Goal: Task Accomplishment & Management: Manage account settings

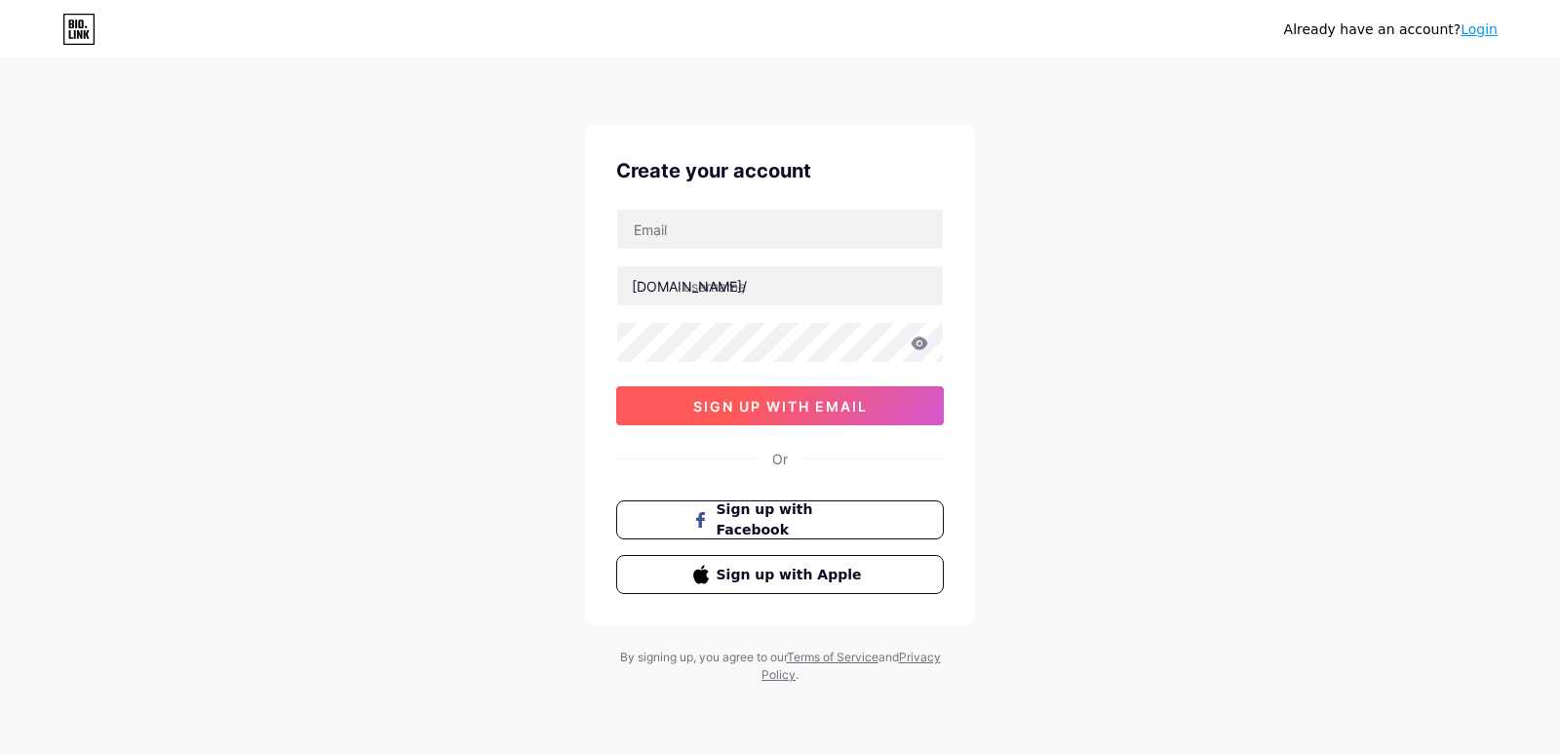
click at [723, 412] on span "sign up with email" at bounding box center [780, 406] width 174 height 17
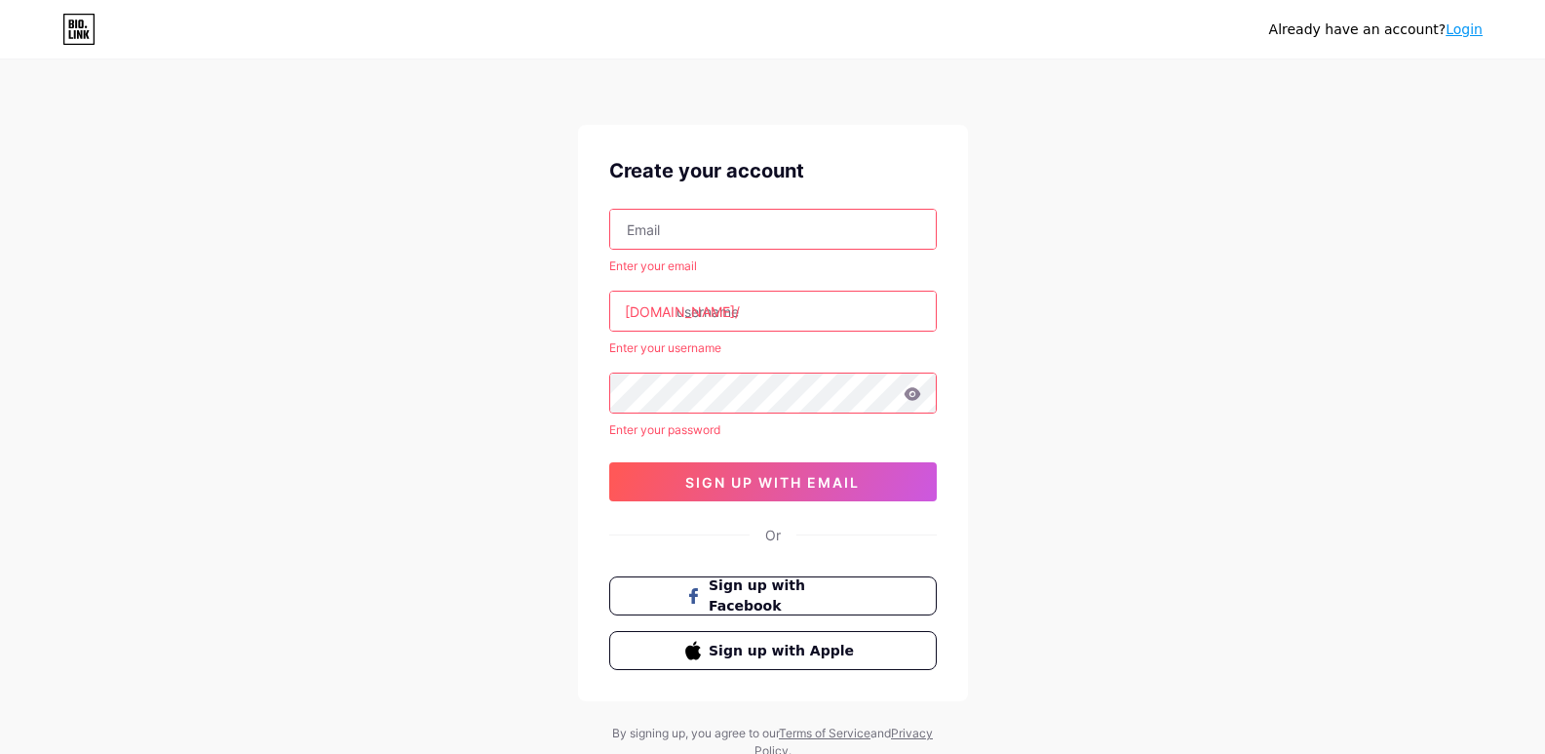
click at [710, 227] on input "text" at bounding box center [773, 229] width 326 height 39
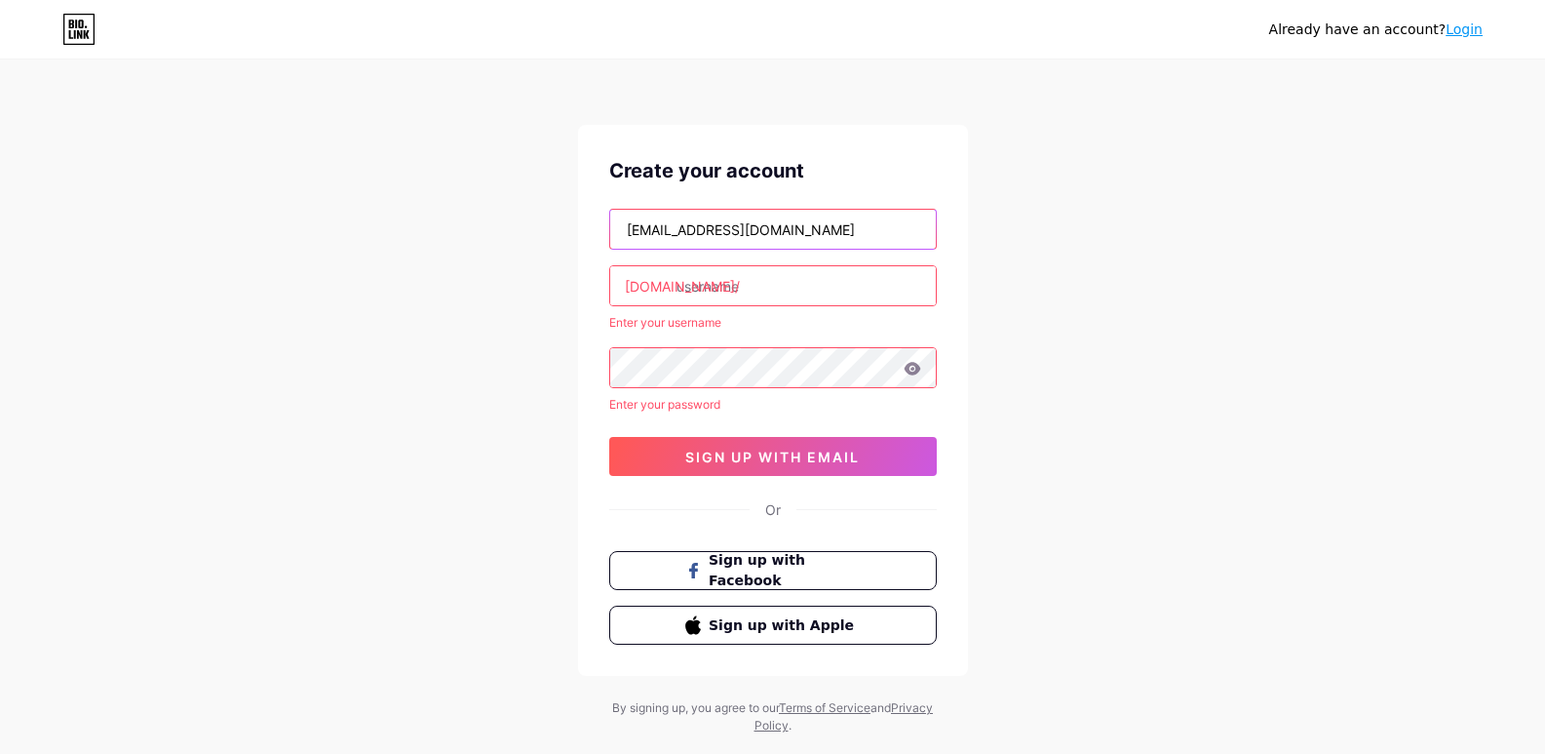
type input "[EMAIL_ADDRESS][DOMAIN_NAME]"
click at [709, 283] on input "text" at bounding box center [773, 285] width 326 height 39
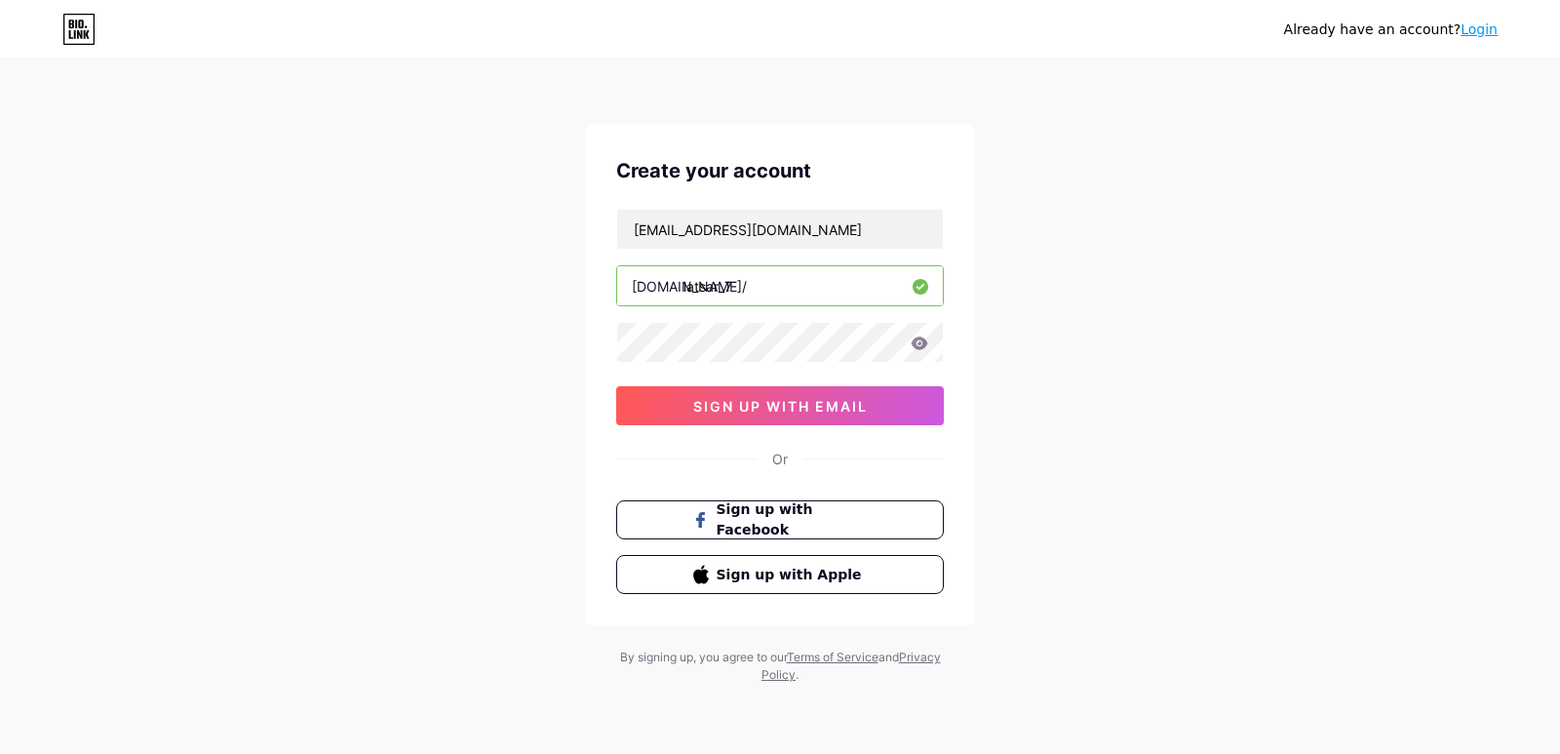
type input "latsar_7"
click at [523, 370] on div "Already have an account? Login Create your account [EMAIL_ADDRESS][DOMAIN_NAME]…" at bounding box center [780, 373] width 1560 height 746
click at [1109, 290] on div "Already have an account? Login Create your account [EMAIL_ADDRESS][DOMAIN_NAME]…" at bounding box center [780, 373] width 1560 height 746
click at [915, 341] on icon at bounding box center [919, 342] width 17 height 13
click at [784, 421] on button "sign up with email" at bounding box center [780, 405] width 328 height 39
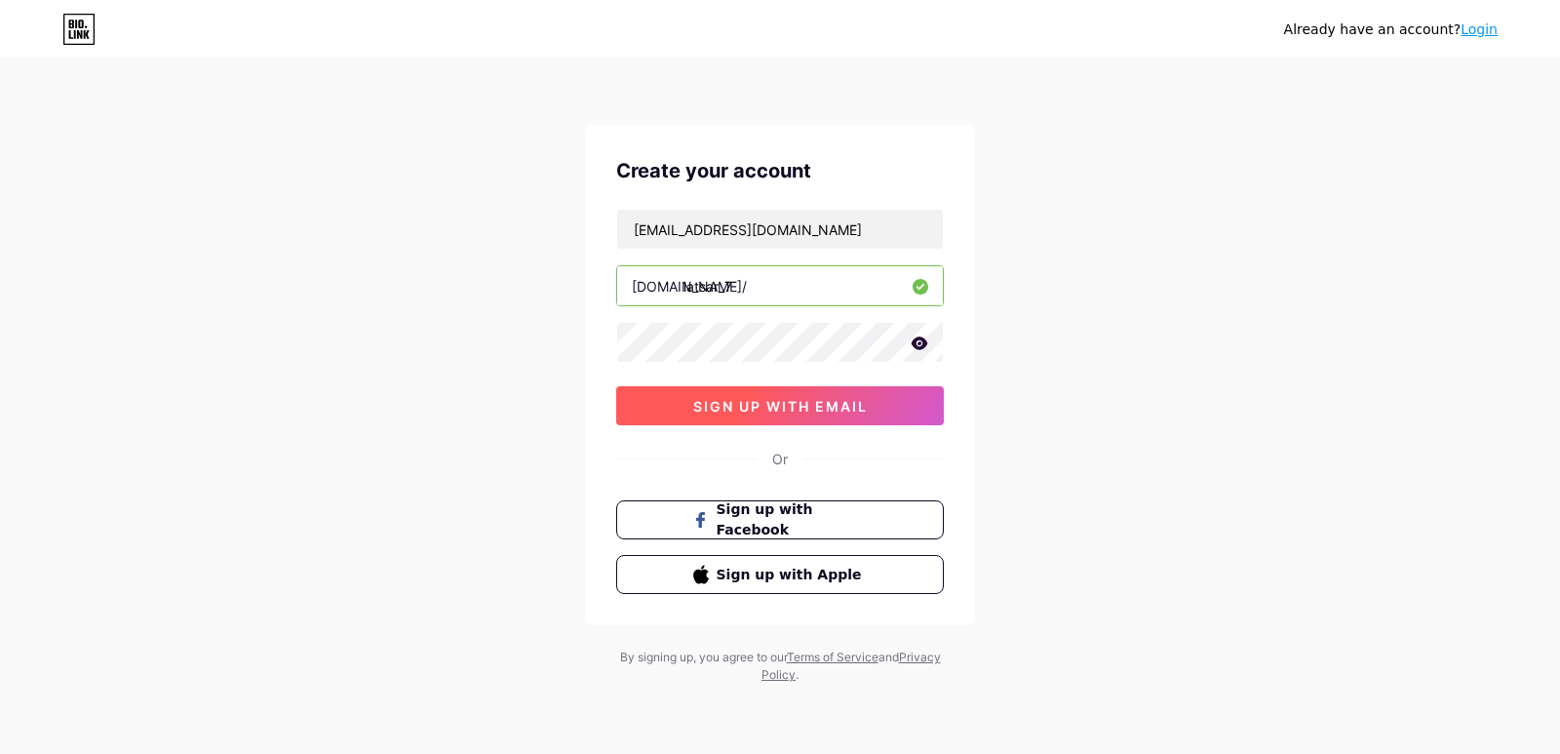
click at [788, 407] on span "sign up with email" at bounding box center [780, 406] width 174 height 17
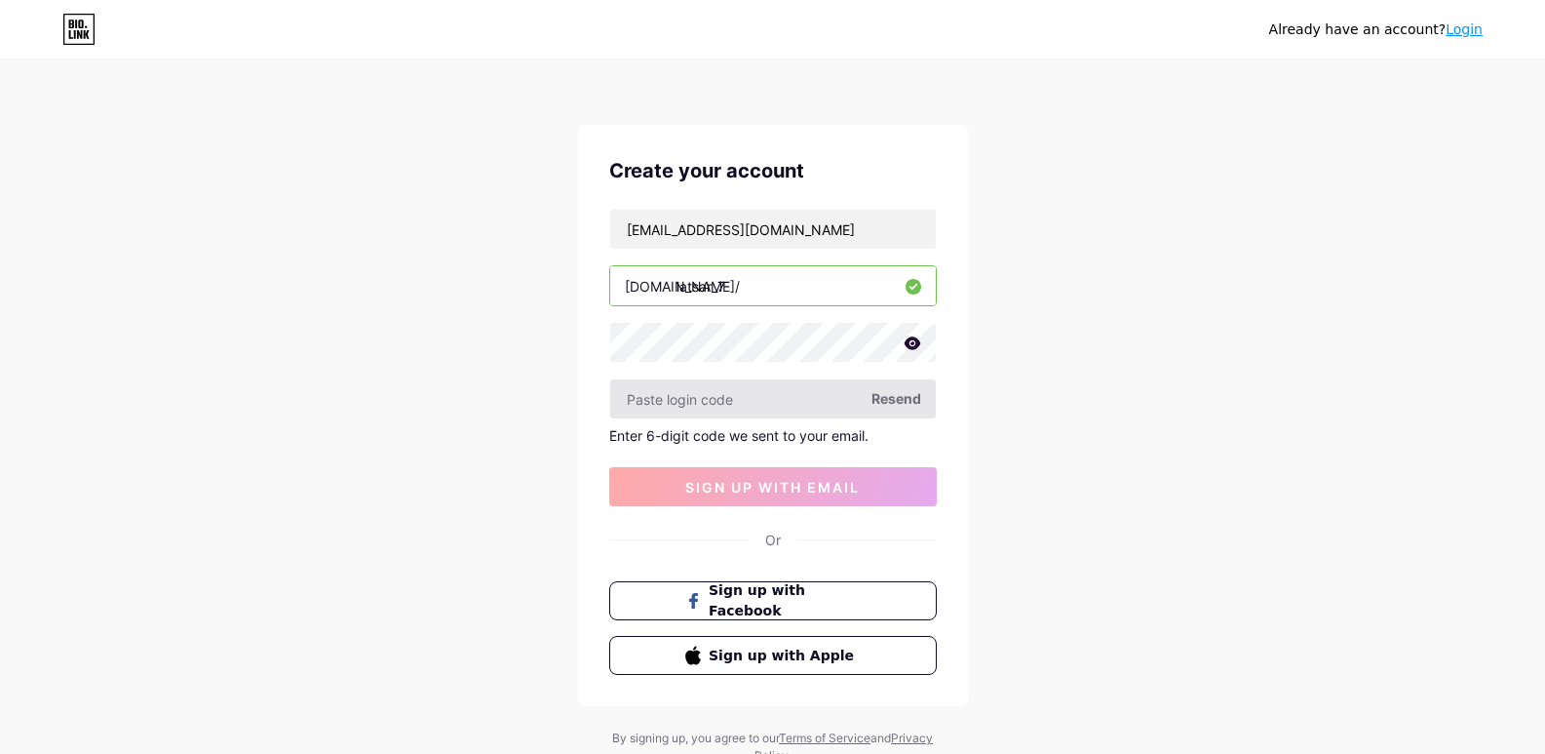
click at [658, 400] on input "text" at bounding box center [773, 398] width 326 height 39
click at [723, 394] on input "text" at bounding box center [773, 398] width 326 height 39
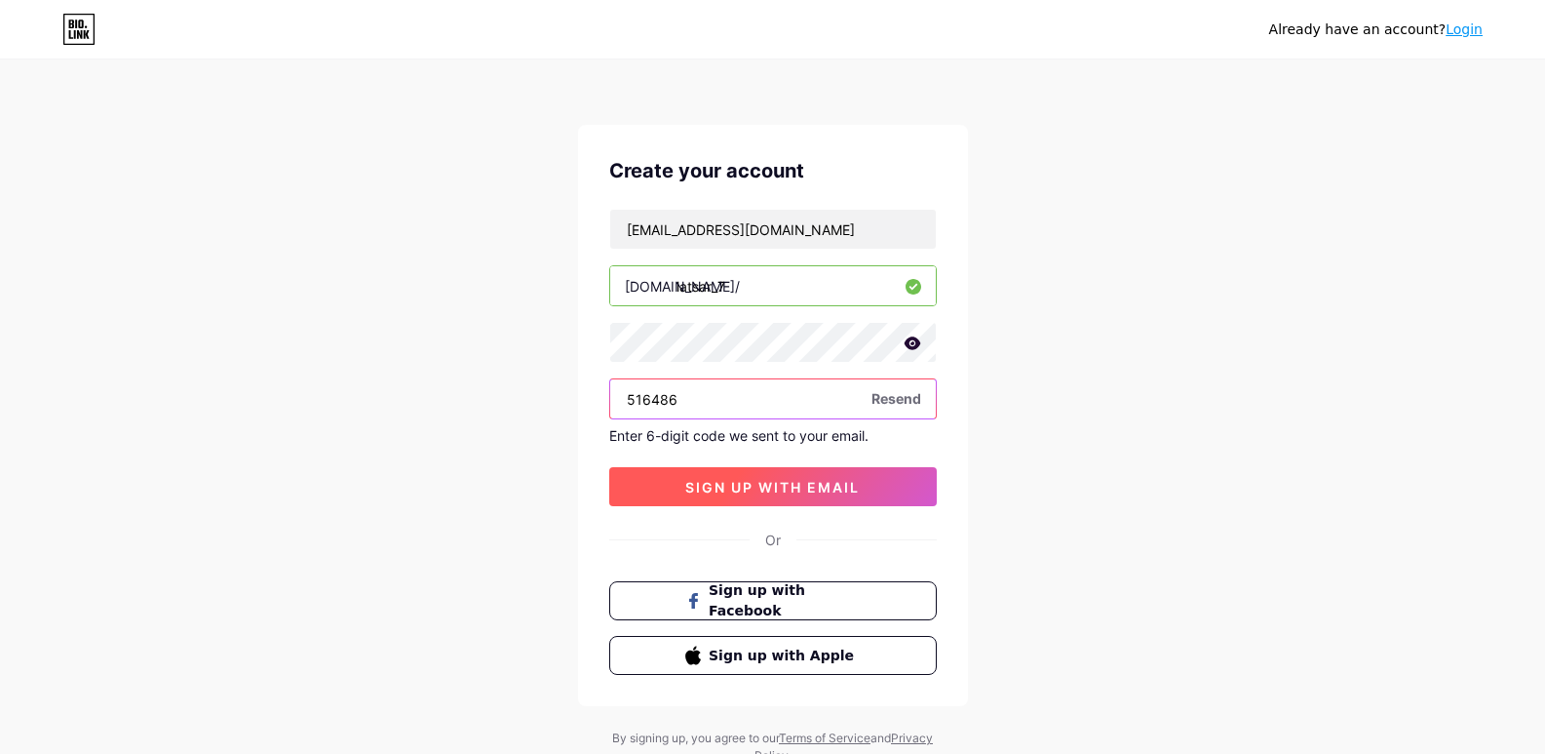
type input "516486"
click at [725, 493] on span "sign up with email" at bounding box center [772, 487] width 174 height 17
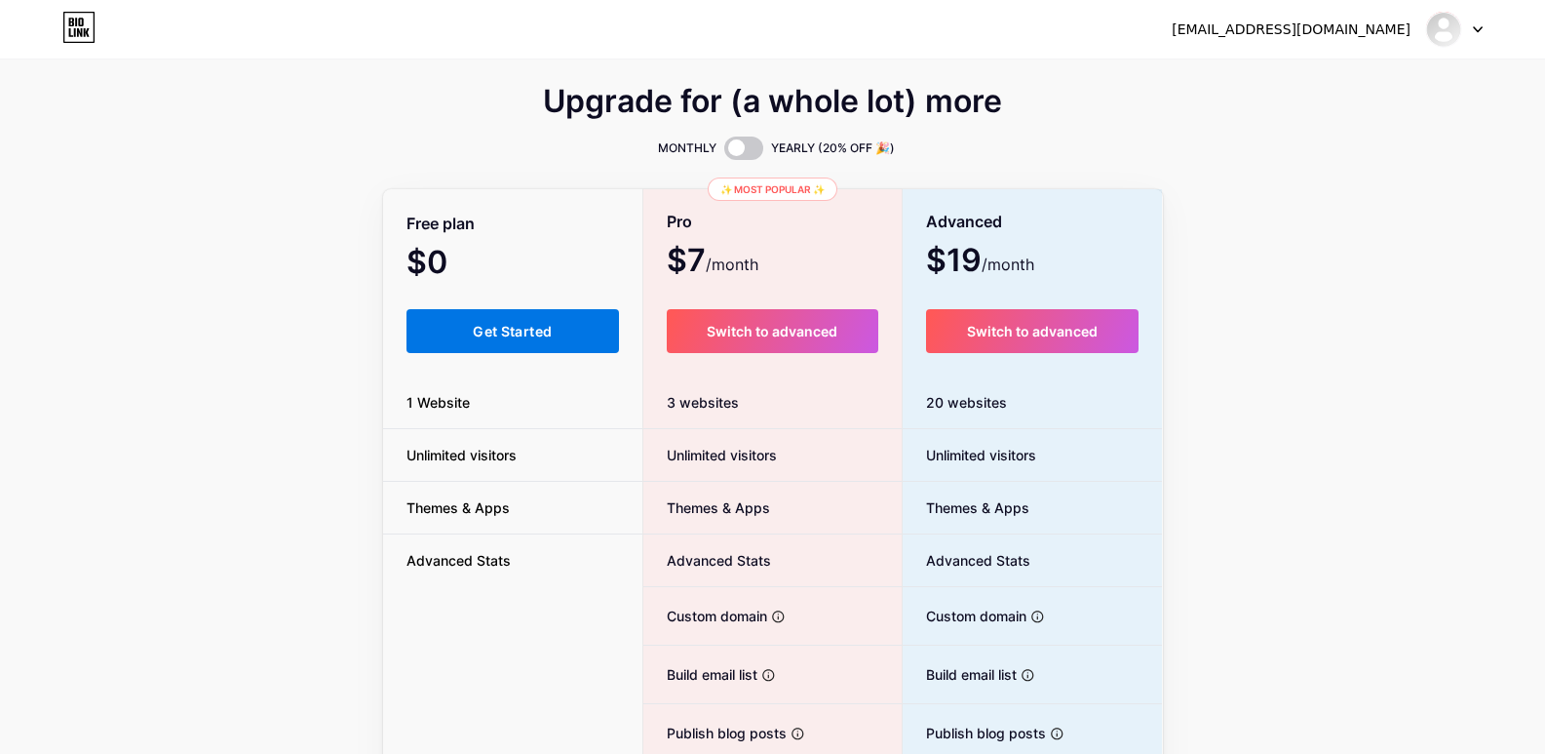
click at [524, 329] on span "Get Started" at bounding box center [512, 331] width 79 height 17
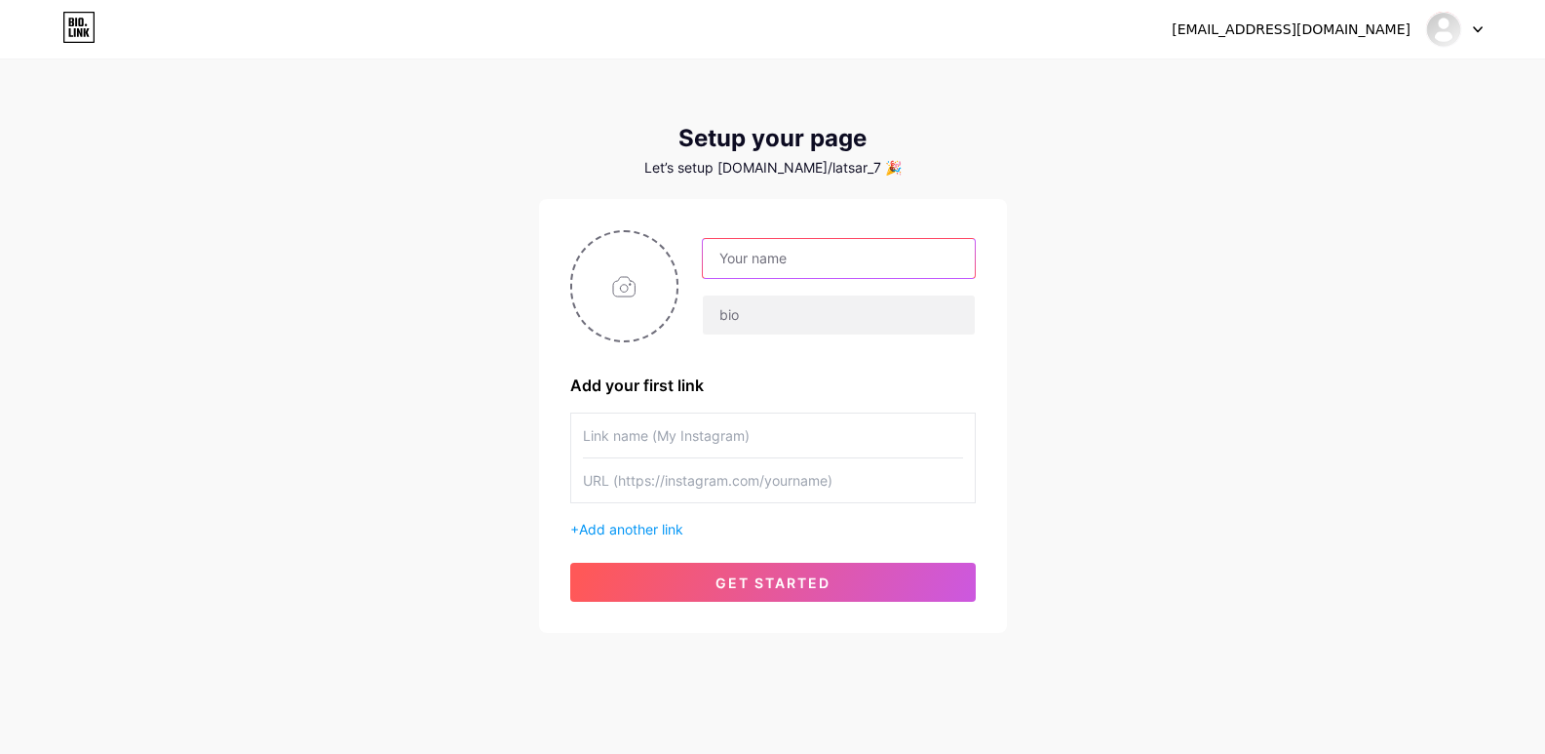
click at [734, 250] on input "text" at bounding box center [838, 258] width 271 height 39
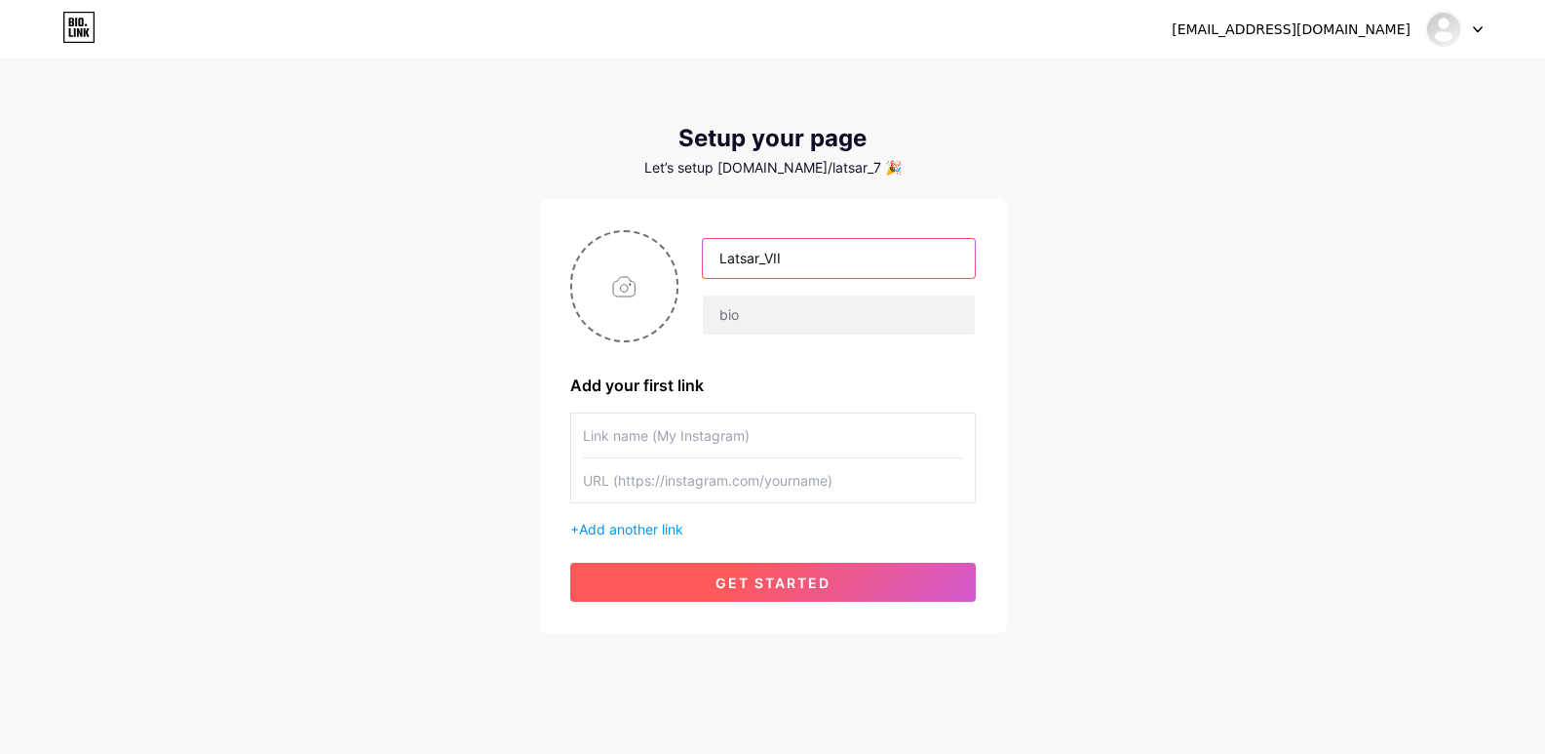
type input "Latsar_VII"
click at [701, 576] on button "get started" at bounding box center [773, 581] width 406 height 39
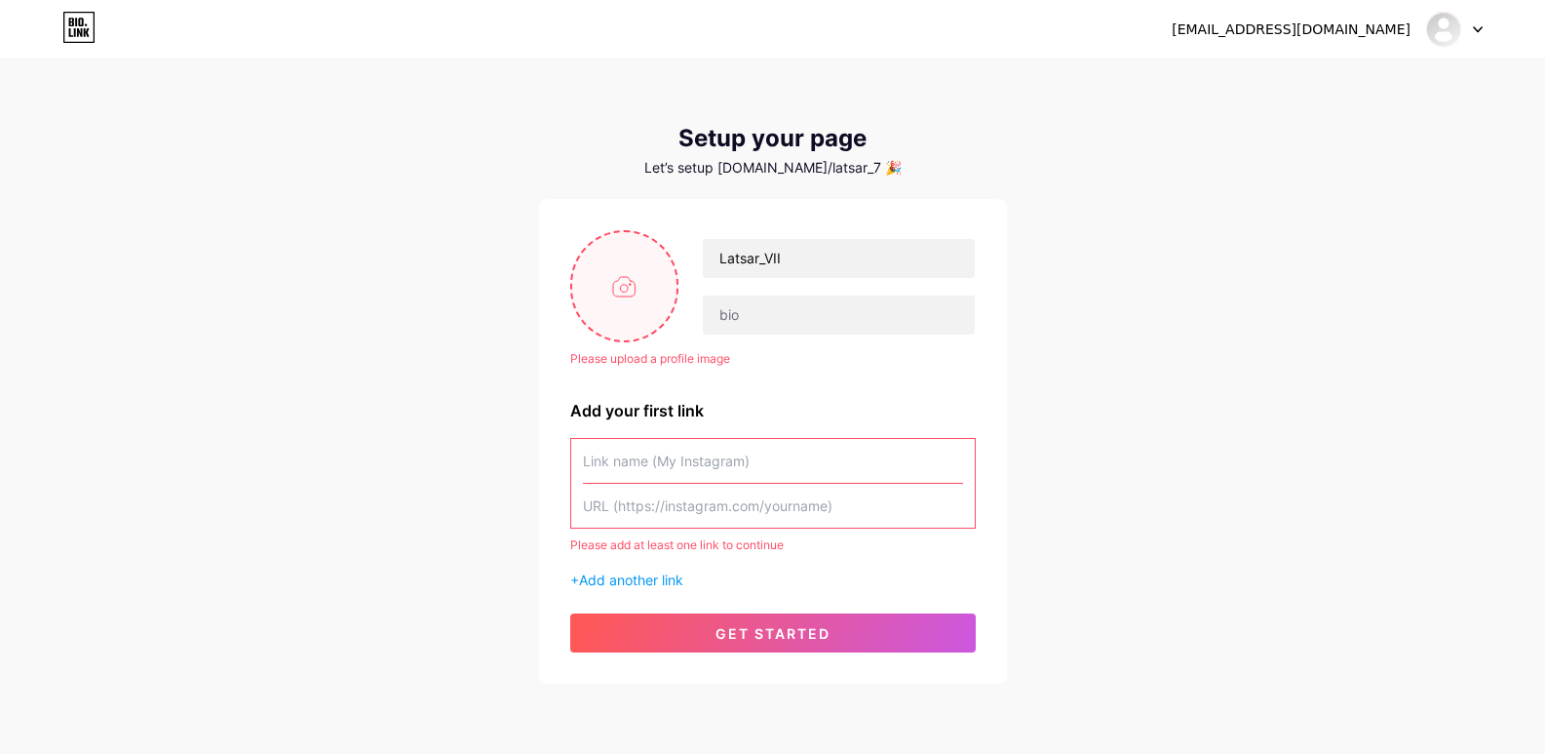
click at [626, 301] on input "file" at bounding box center [624, 286] width 105 height 108
type input "C:\fakepath\Gel 1.jpg"
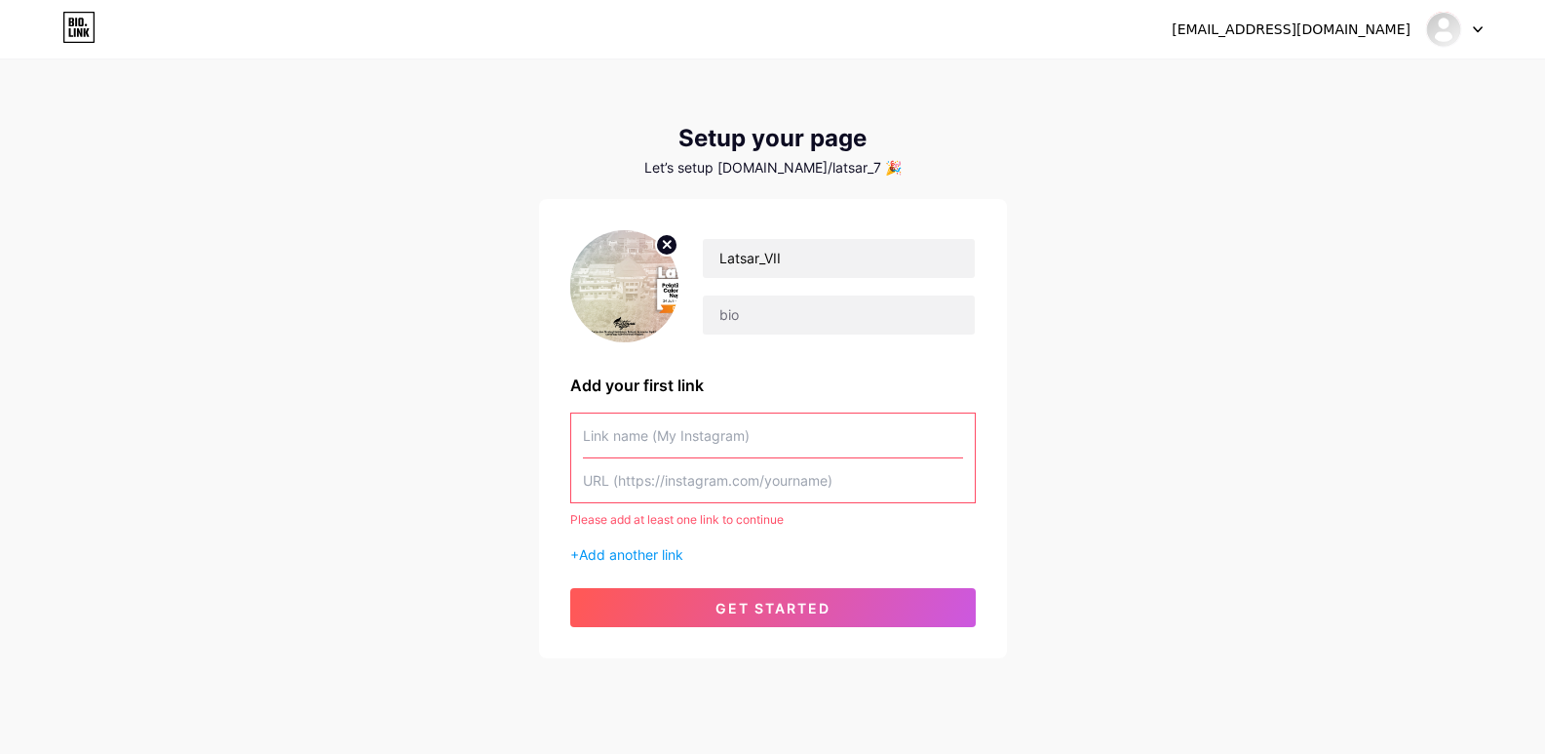
click at [625, 274] on img at bounding box center [624, 286] width 109 height 112
click at [658, 435] on input "text" at bounding box center [773, 435] width 380 height 44
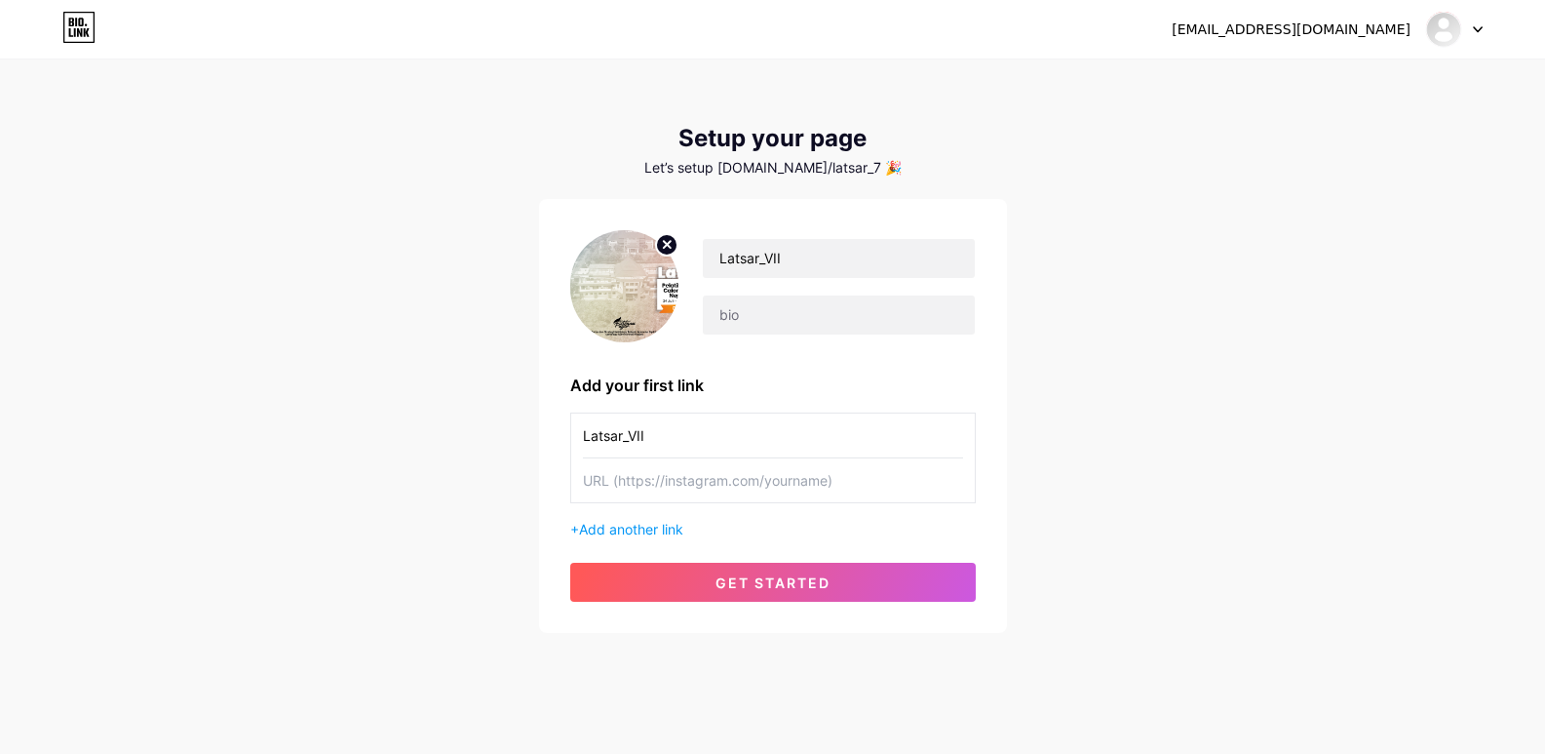
type input "Latsar_VII"
click at [634, 479] on input "text" at bounding box center [773, 480] width 380 height 44
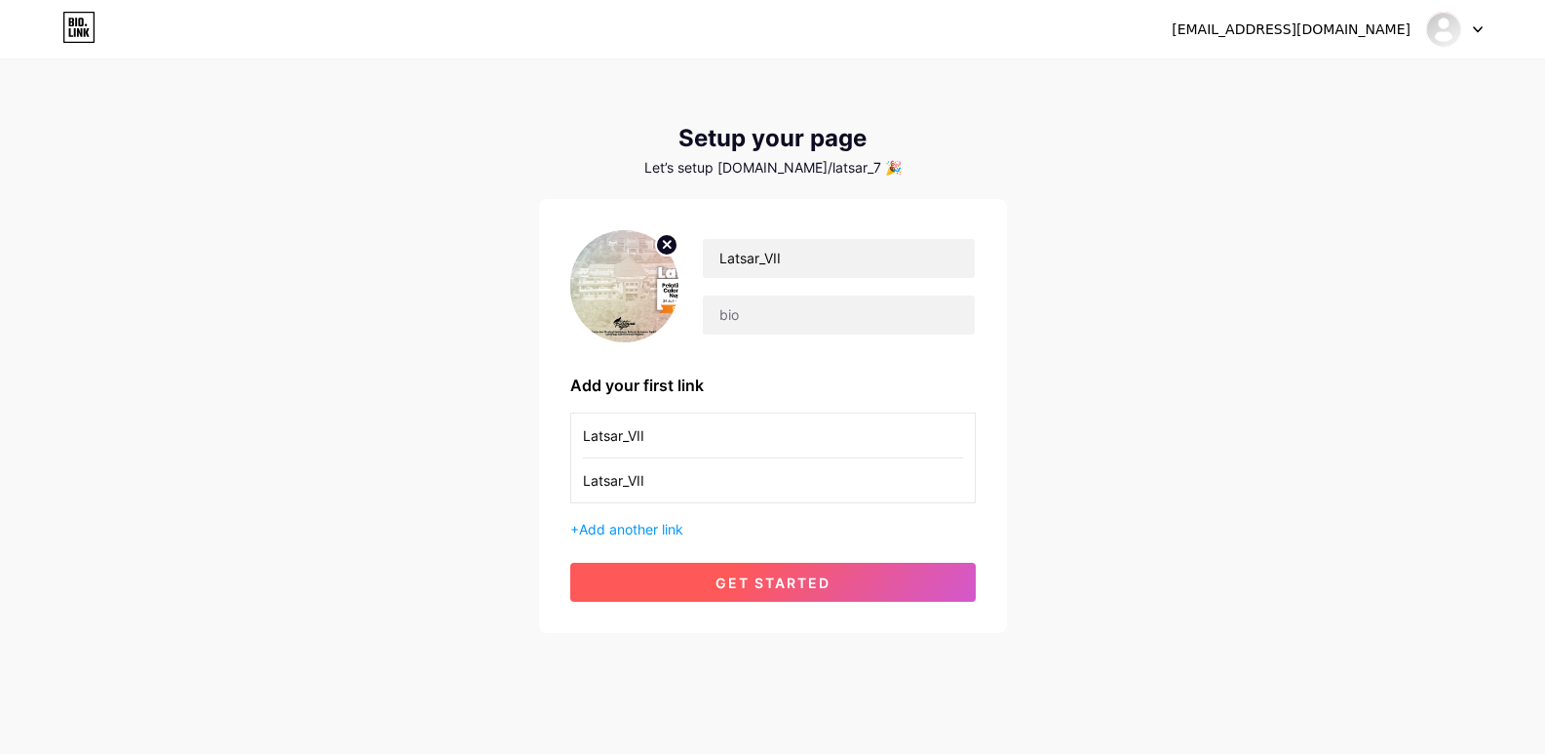
type input "Latsar_VII"
click at [658, 599] on button "get started" at bounding box center [773, 581] width 406 height 39
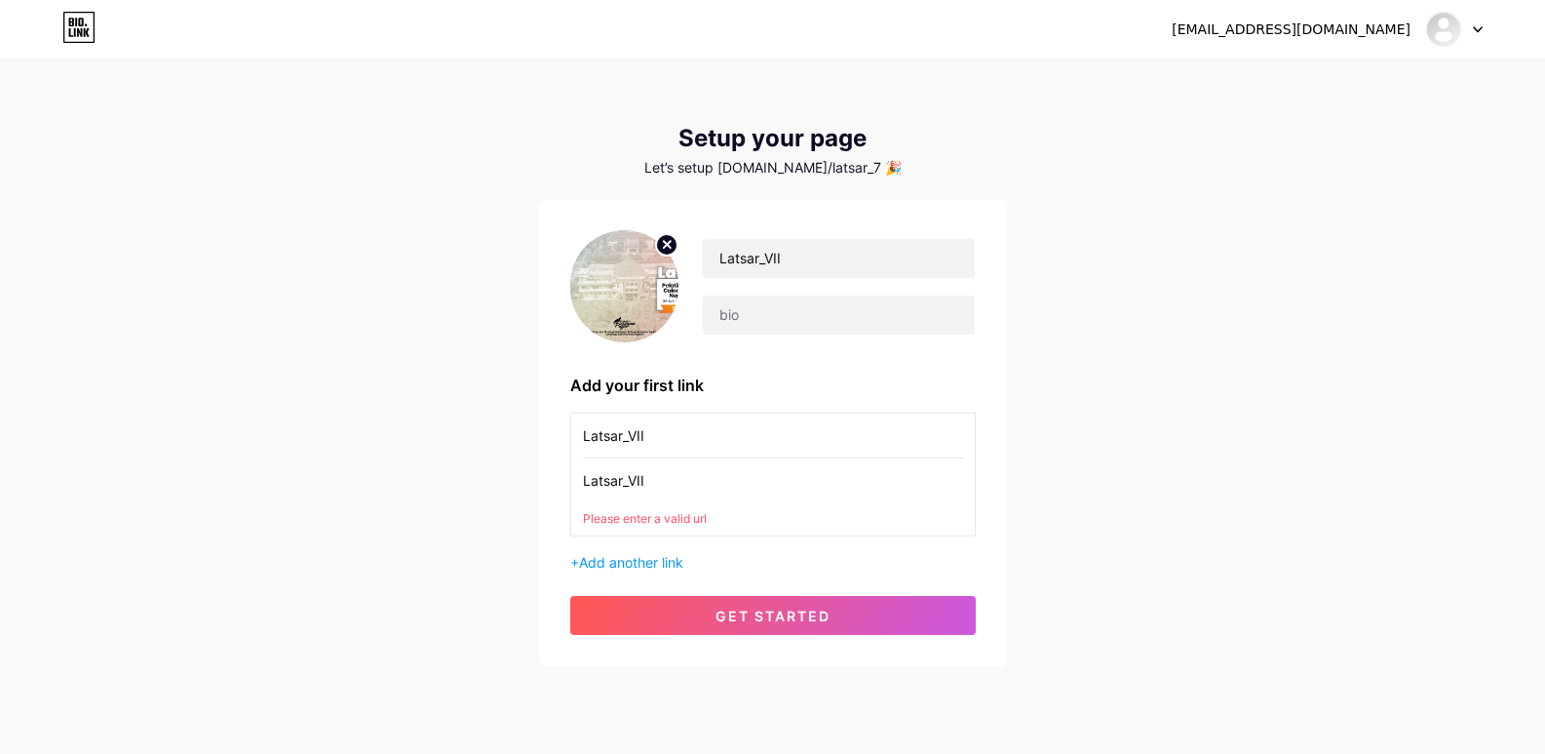
click at [654, 522] on div "Please enter a valid url" at bounding box center [773, 519] width 380 height 18
drag, startPoint x: 651, startPoint y: 483, endPoint x: 572, endPoint y: 484, distance: 79.0
click at [572, 484] on div "Latsar_VII Latsar_VII Please enter a valid url" at bounding box center [773, 474] width 406 height 124
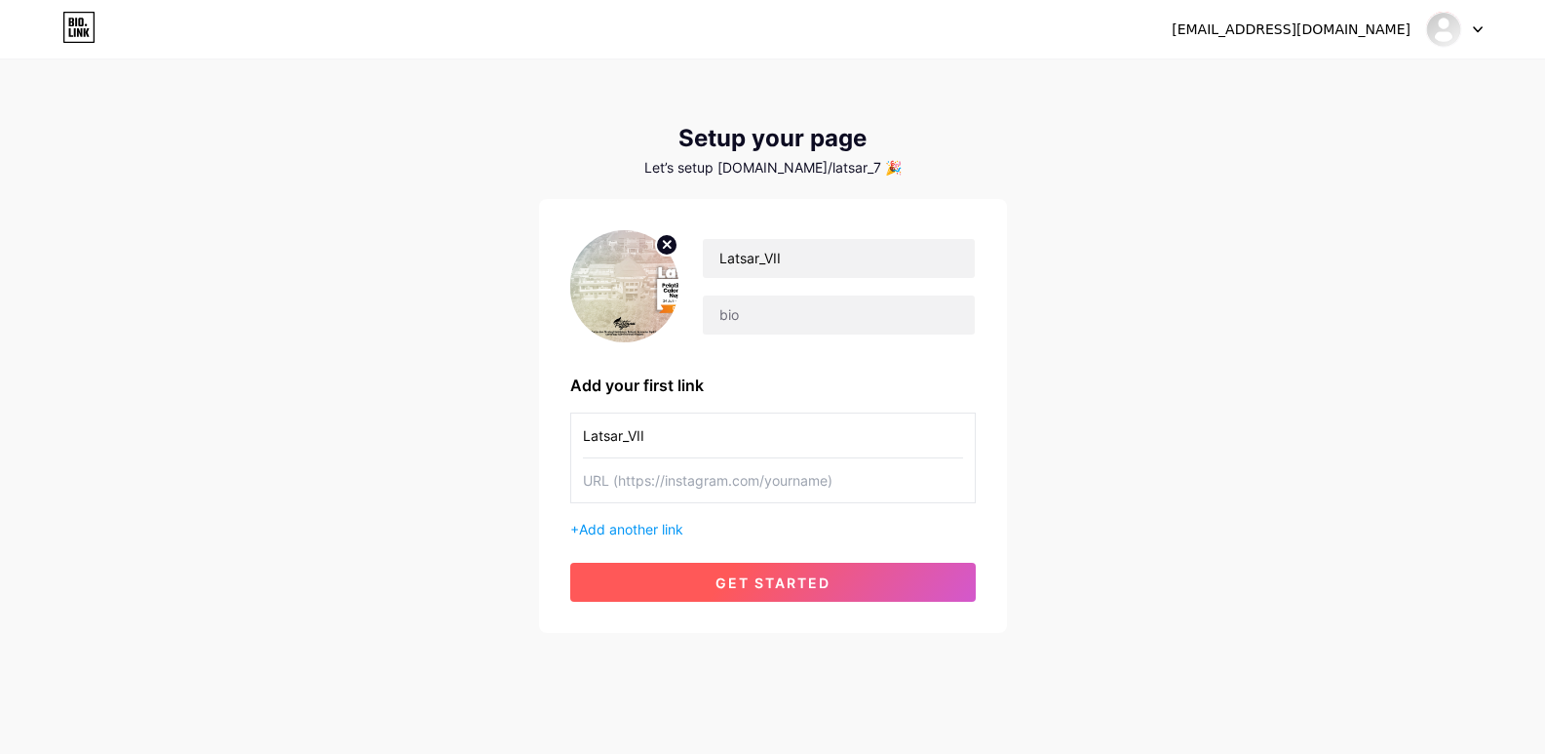
click at [667, 588] on button "get started" at bounding box center [773, 581] width 406 height 39
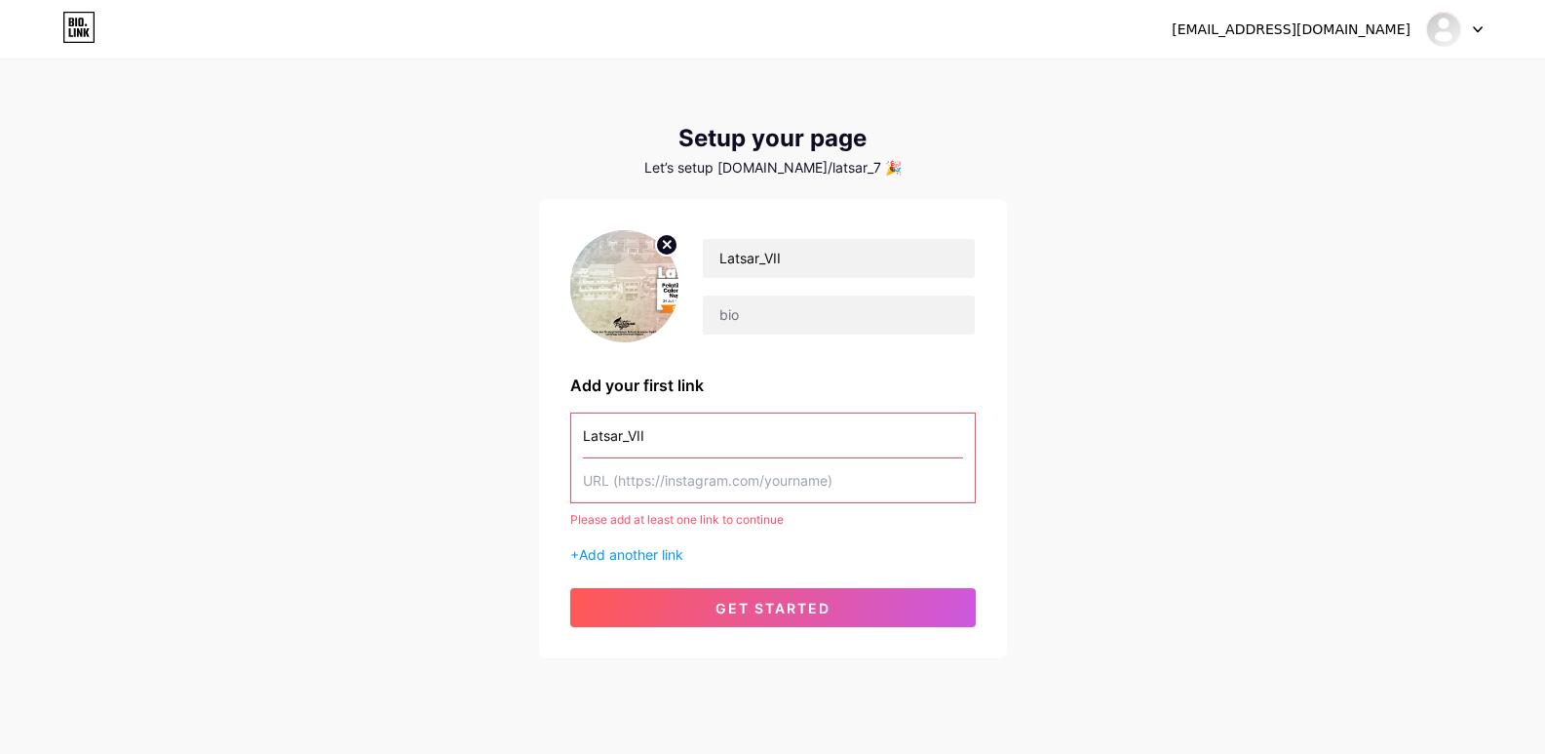
click at [622, 484] on input "text" at bounding box center [773, 480] width 380 height 44
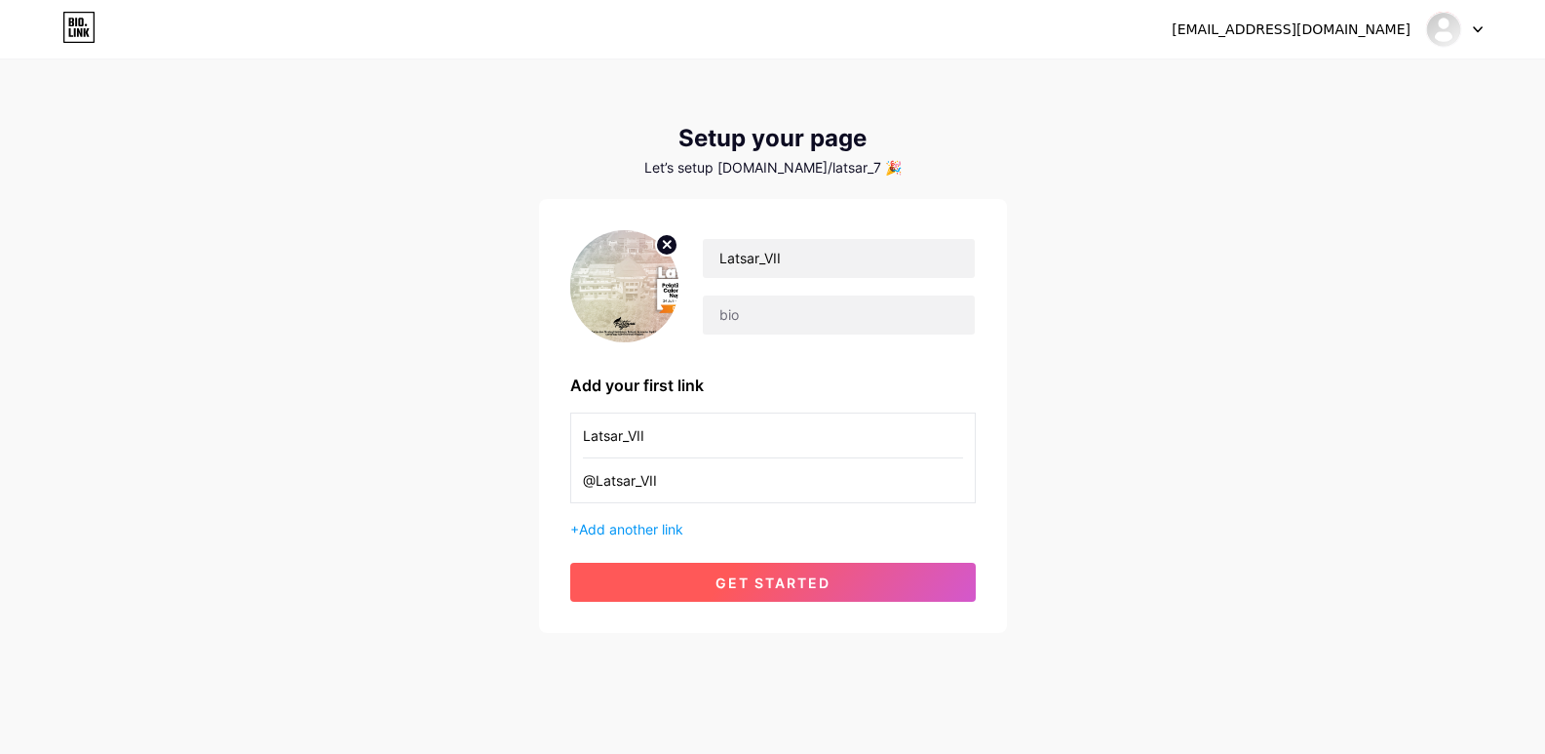
click at [751, 583] on span "get started" at bounding box center [773, 582] width 115 height 17
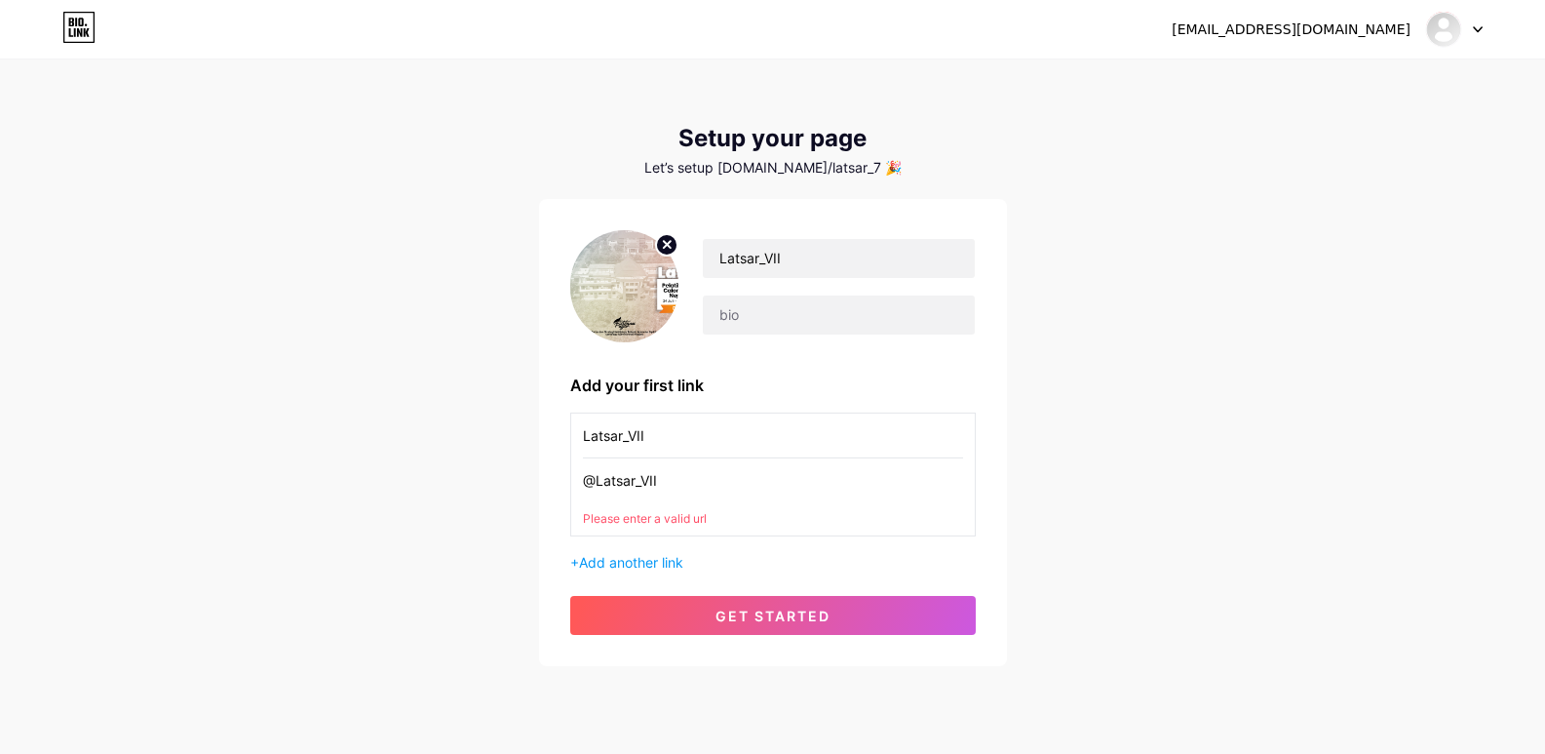
click at [692, 479] on input "@Latsar_VII" at bounding box center [773, 480] width 380 height 44
click at [615, 516] on div "Please enter a valid url" at bounding box center [773, 519] width 380 height 18
drag, startPoint x: 683, startPoint y: 477, endPoint x: 562, endPoint y: 472, distance: 122.0
click at [562, 472] on div "Latsar_VII Add your first link Latsar_VII @Latsar_VII Please enter a valid url …" at bounding box center [773, 432] width 468 height 467
paste input "[URL][DOMAIN_NAME]"
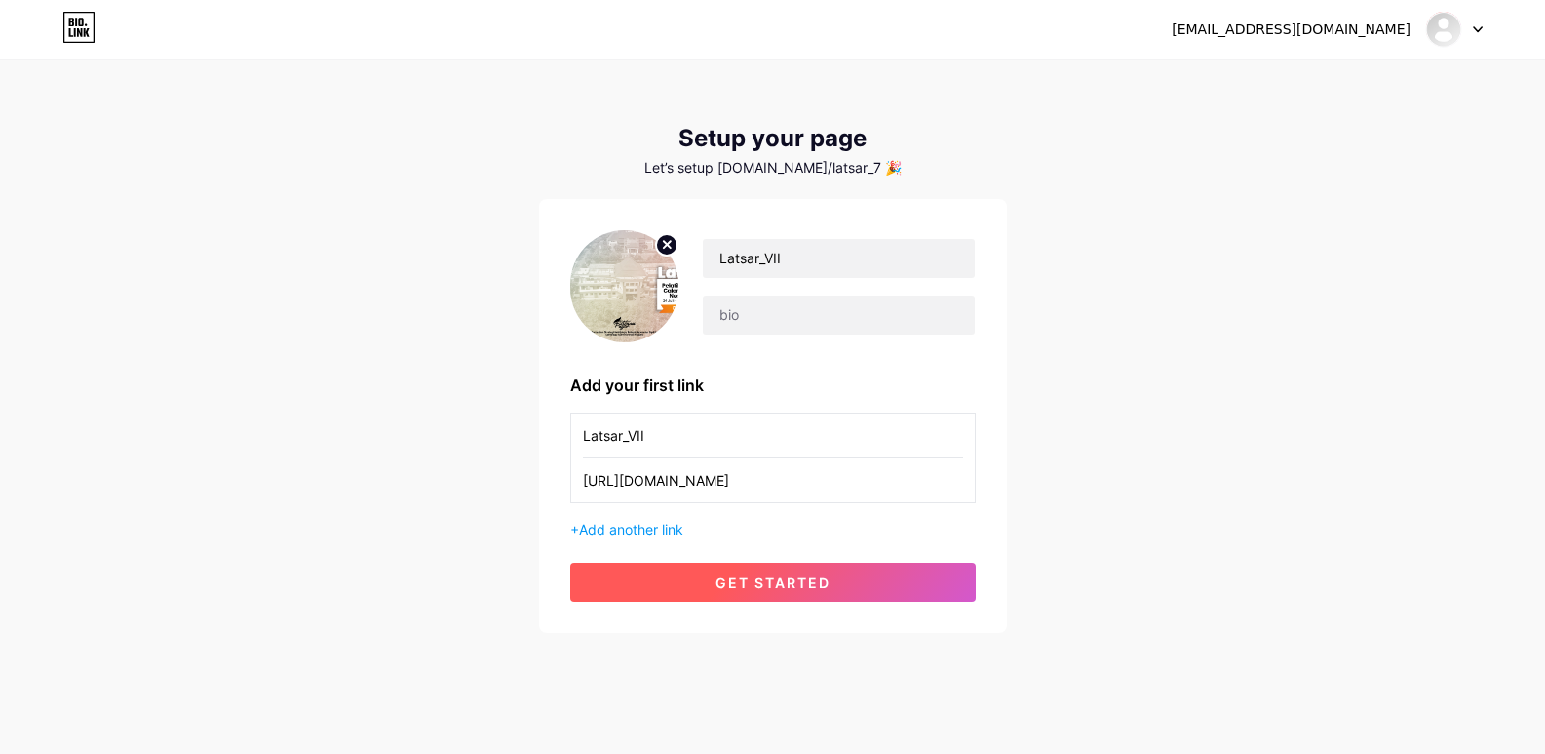
type input "[URL][DOMAIN_NAME]"
click at [639, 576] on button "get started" at bounding box center [773, 581] width 406 height 39
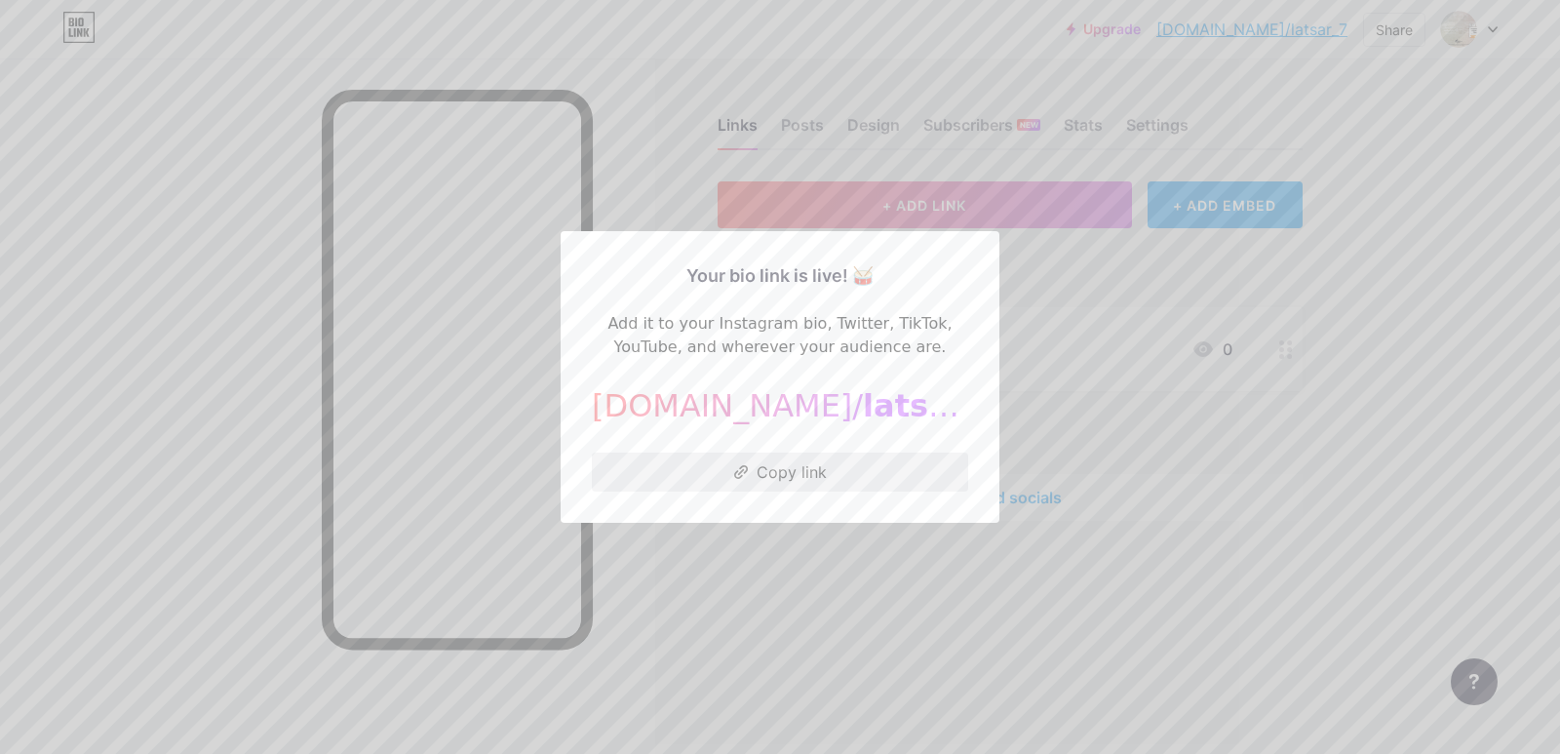
click at [767, 474] on button "Copy link" at bounding box center [780, 471] width 376 height 39
click at [1270, 113] on div at bounding box center [780, 377] width 1560 height 754
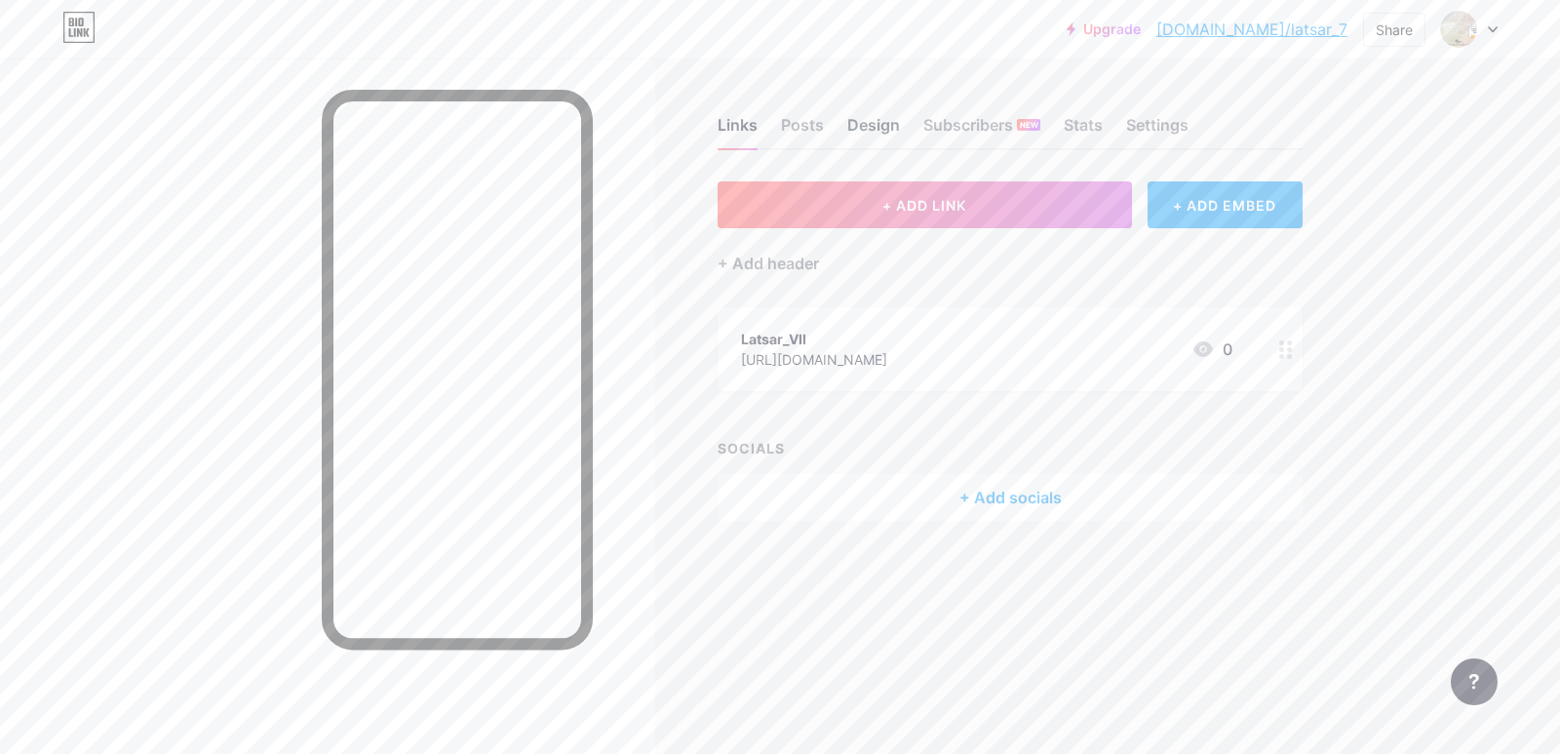
click at [866, 124] on div "Design" at bounding box center [873, 130] width 53 height 35
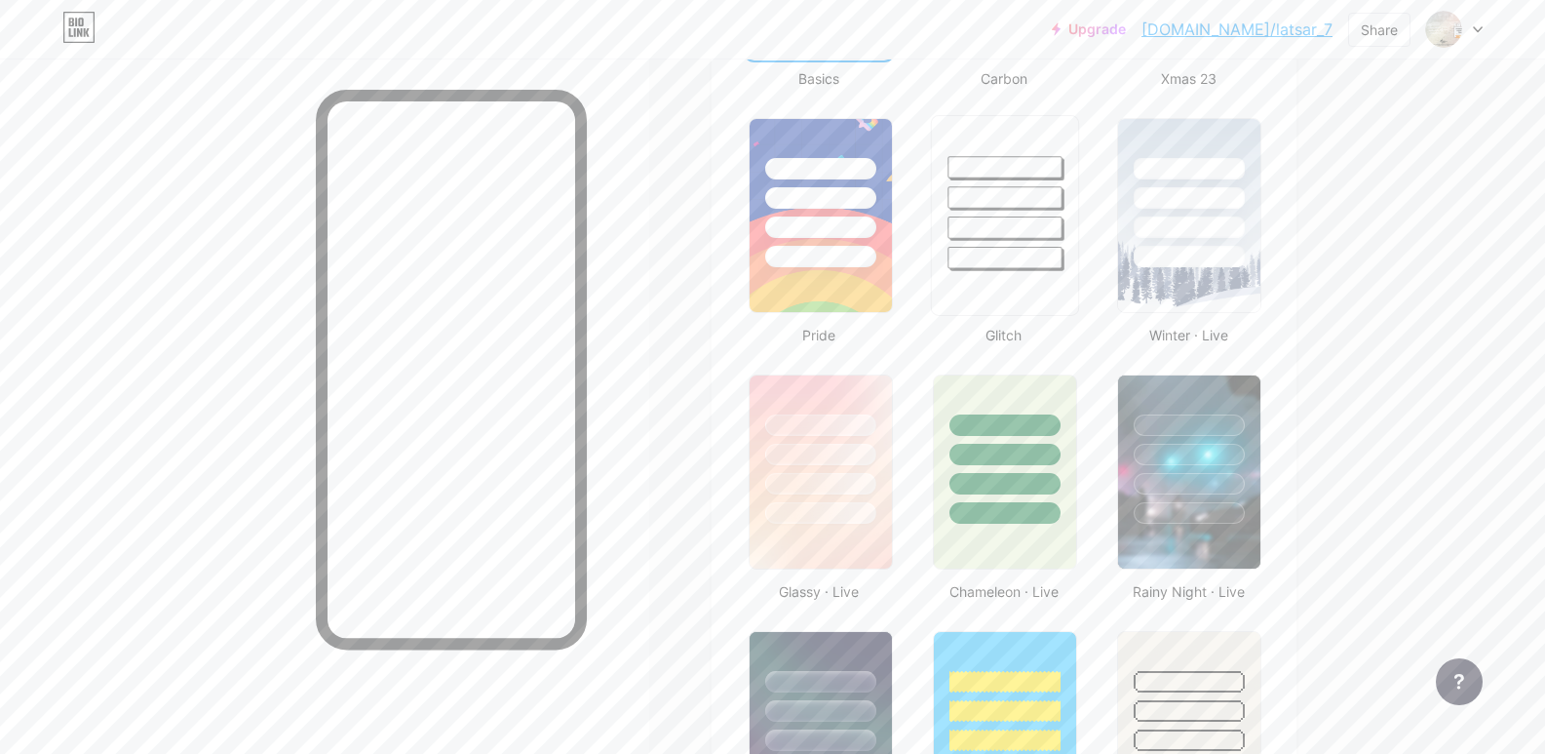
scroll to position [721, 0]
click at [1198, 471] on div at bounding box center [1189, 447] width 146 height 153
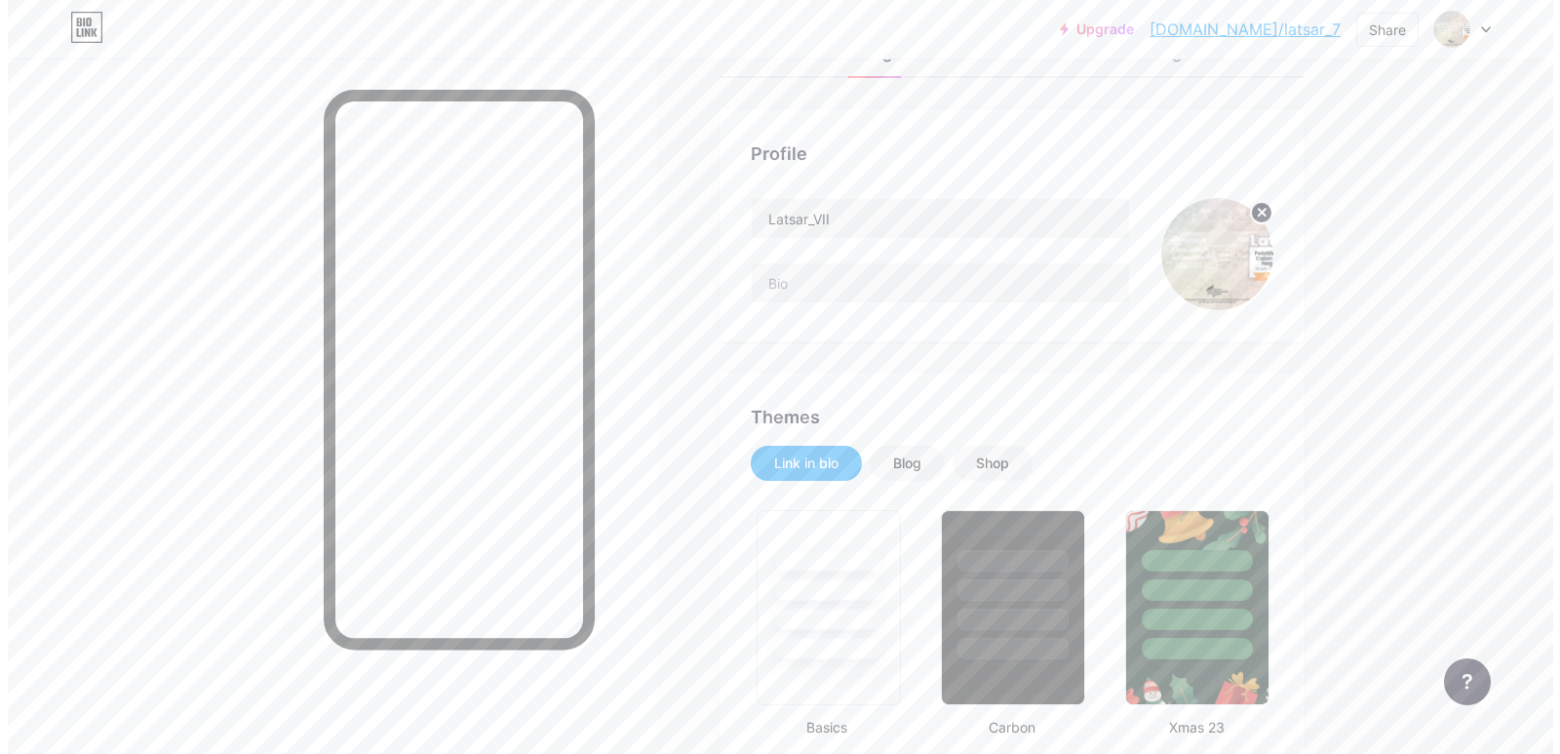
scroll to position [0, 0]
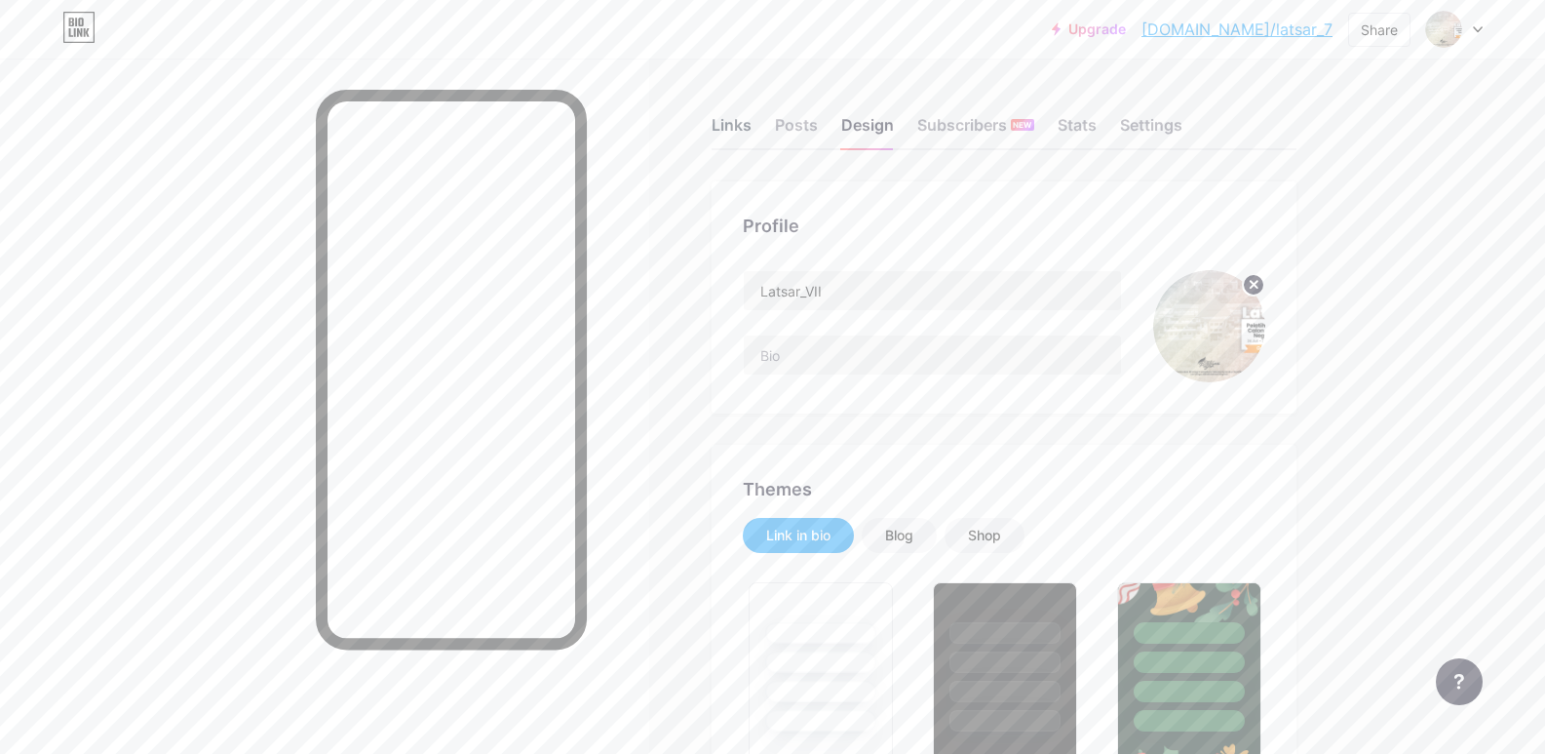
click at [723, 123] on div "Links" at bounding box center [732, 130] width 40 height 35
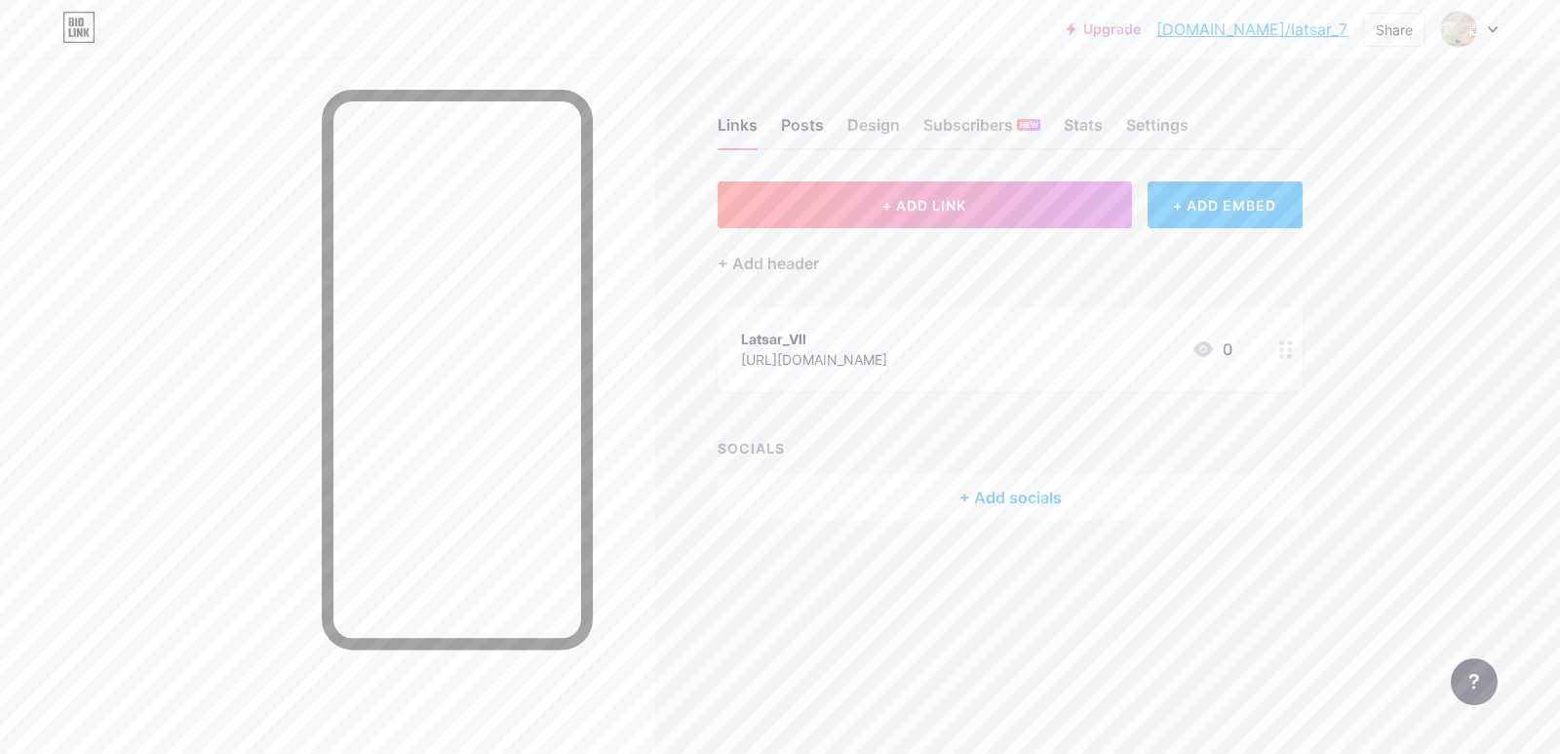
click at [801, 121] on div "Posts" at bounding box center [802, 130] width 43 height 35
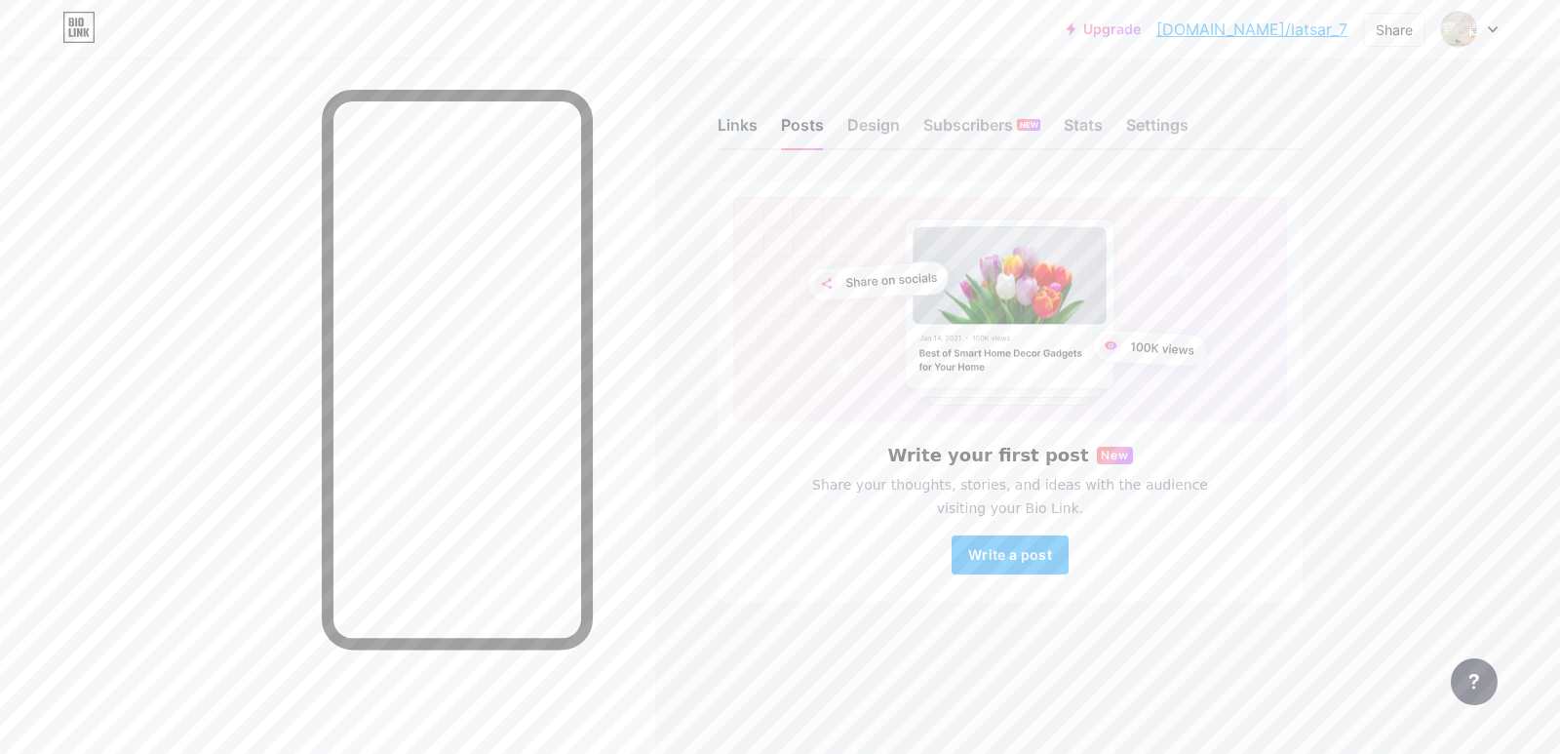
click at [731, 121] on div "Links" at bounding box center [737, 130] width 40 height 35
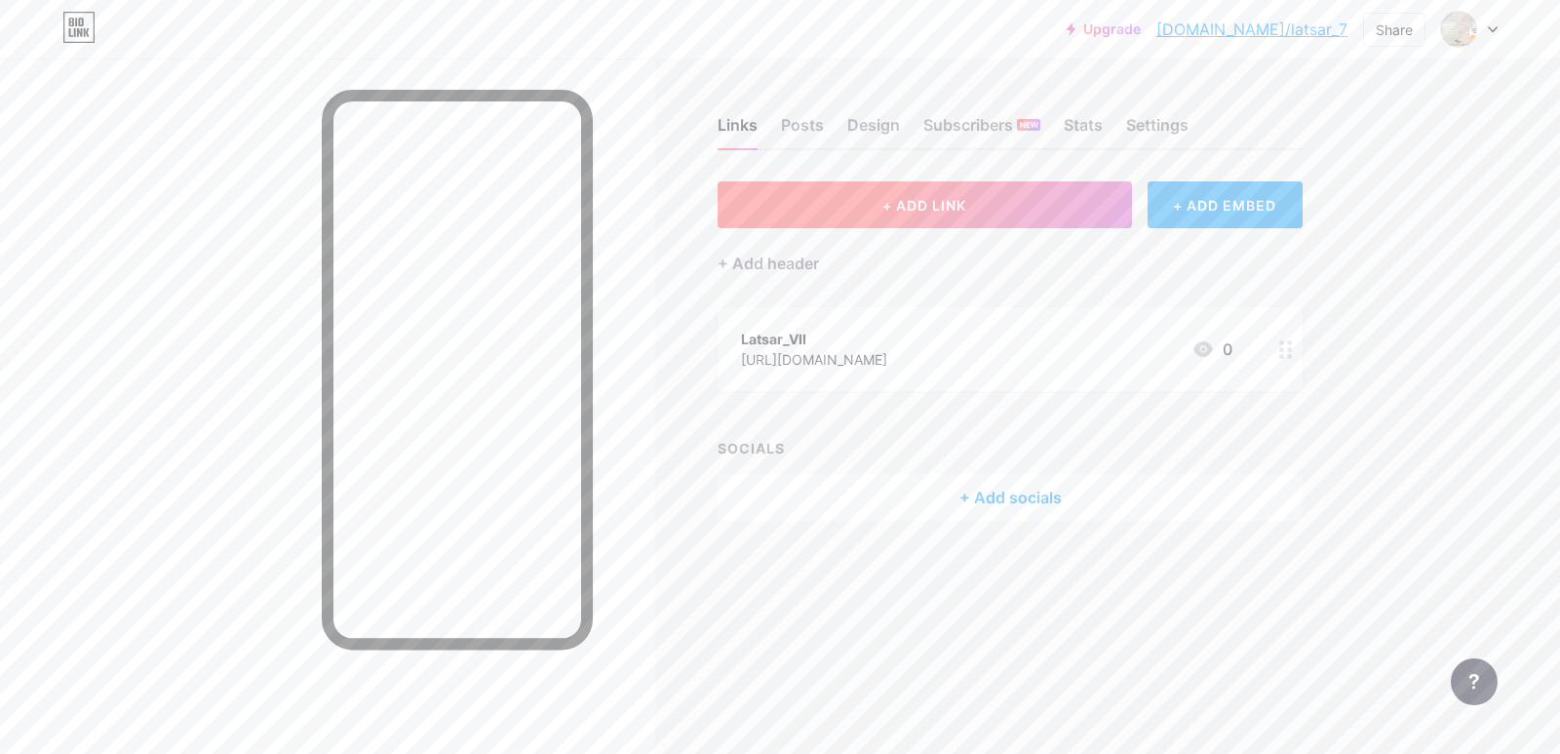
click at [809, 211] on button "+ ADD LINK" at bounding box center [924, 204] width 414 height 47
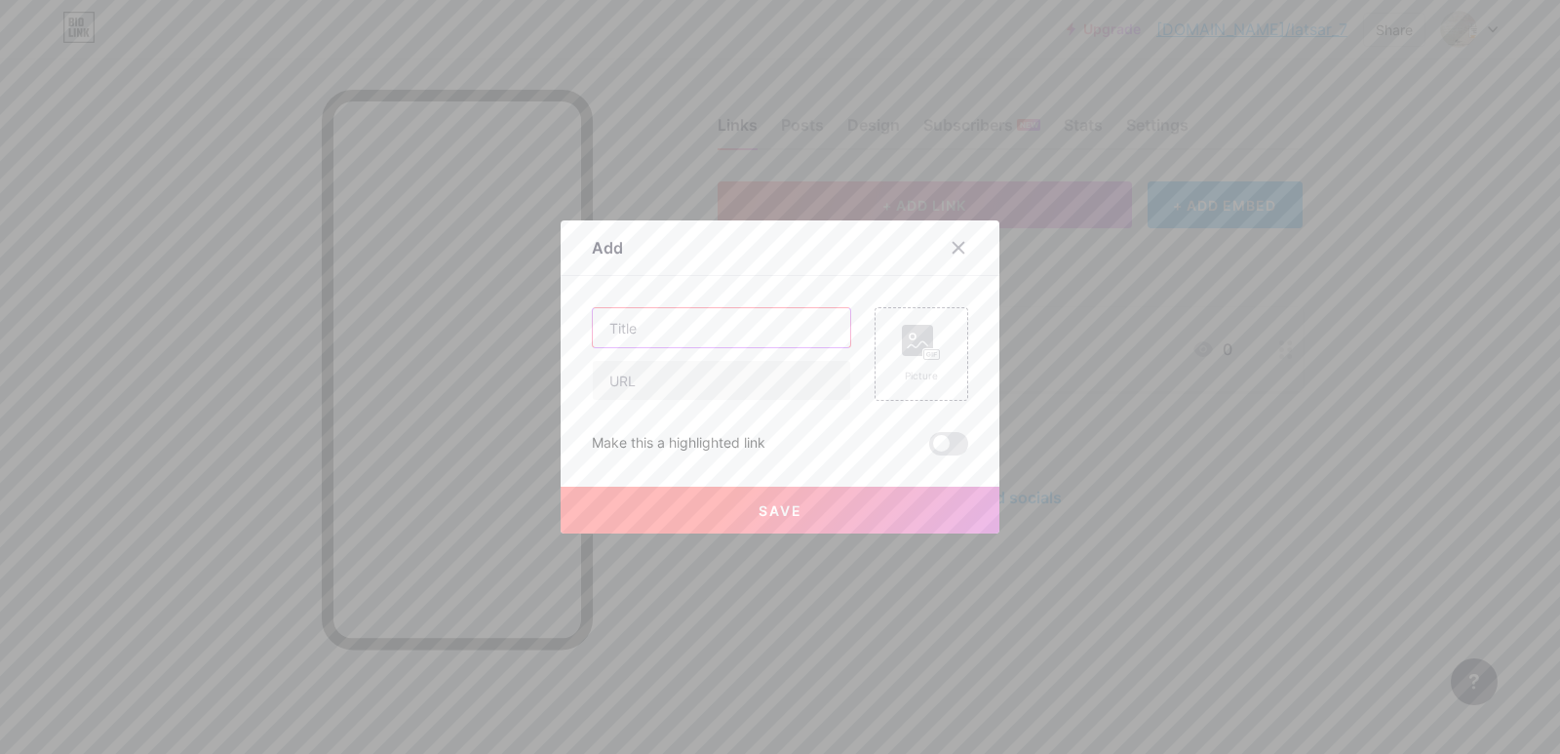
click at [667, 327] on input "text" at bounding box center [721, 327] width 257 height 39
type input "Kelompok Pembelajaran Daring"
click at [639, 376] on input "text" at bounding box center [721, 380] width 257 height 39
click at [609, 376] on input "text" at bounding box center [721, 380] width 257 height 39
paste input "[URL][DOMAIN_NAME]"
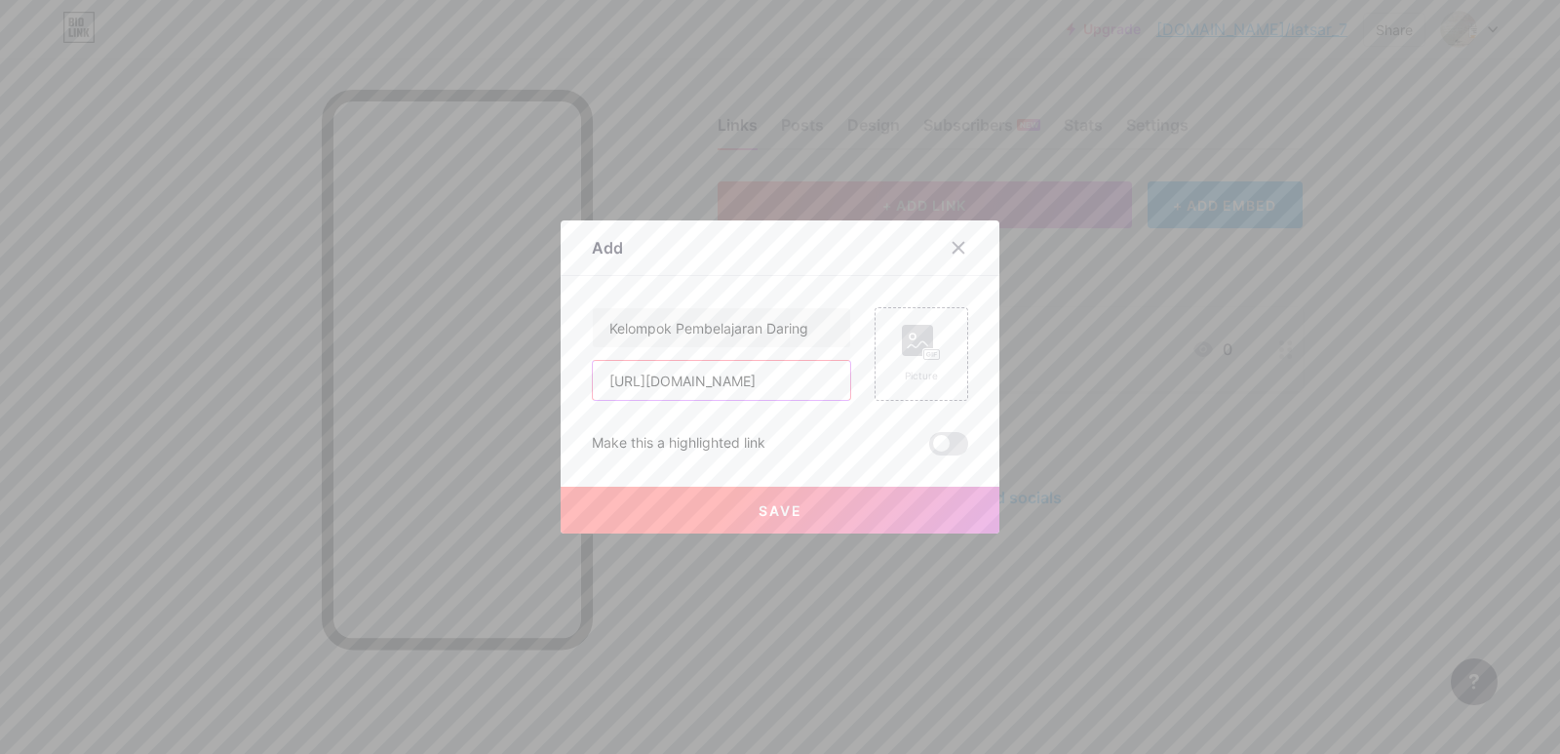
scroll to position [0, 349]
type input "[URL][DOMAIN_NAME]"
click at [793, 508] on span "Save" at bounding box center [780, 510] width 44 height 17
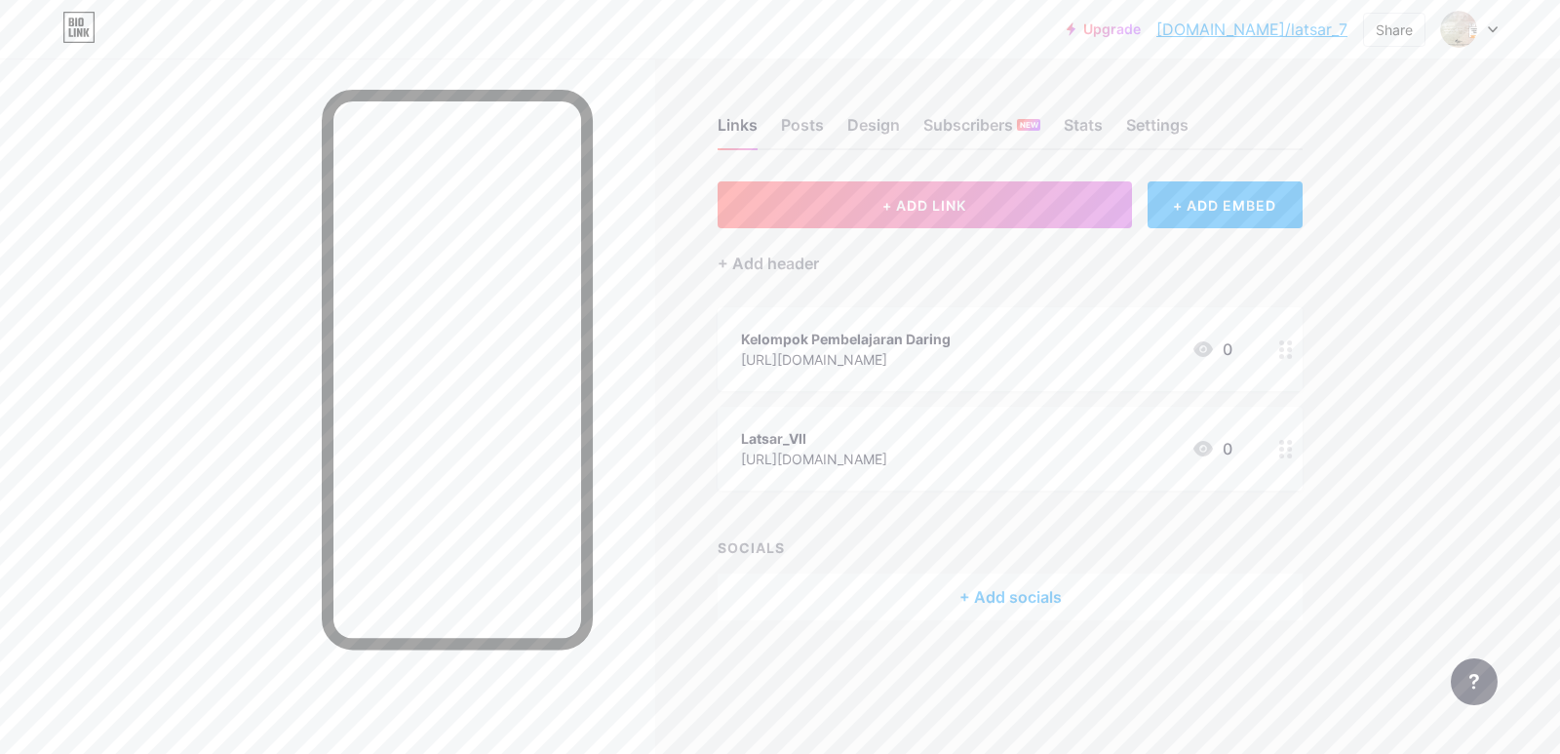
click at [1280, 451] on icon at bounding box center [1286, 449] width 14 height 19
click at [603, 454] on div "Delete" at bounding box center [612, 462] width 41 height 23
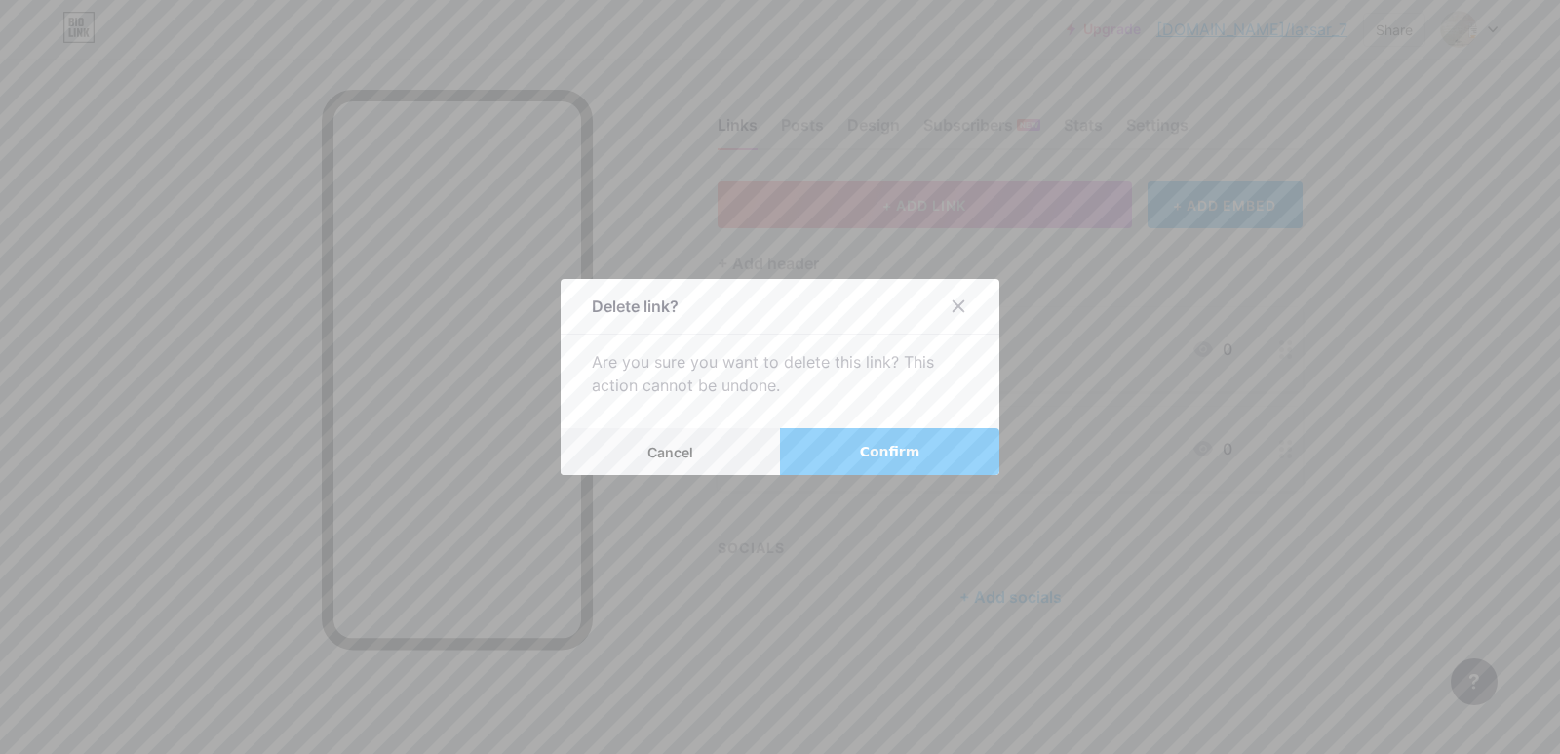
click at [833, 452] on button "Confirm" at bounding box center [889, 451] width 219 height 47
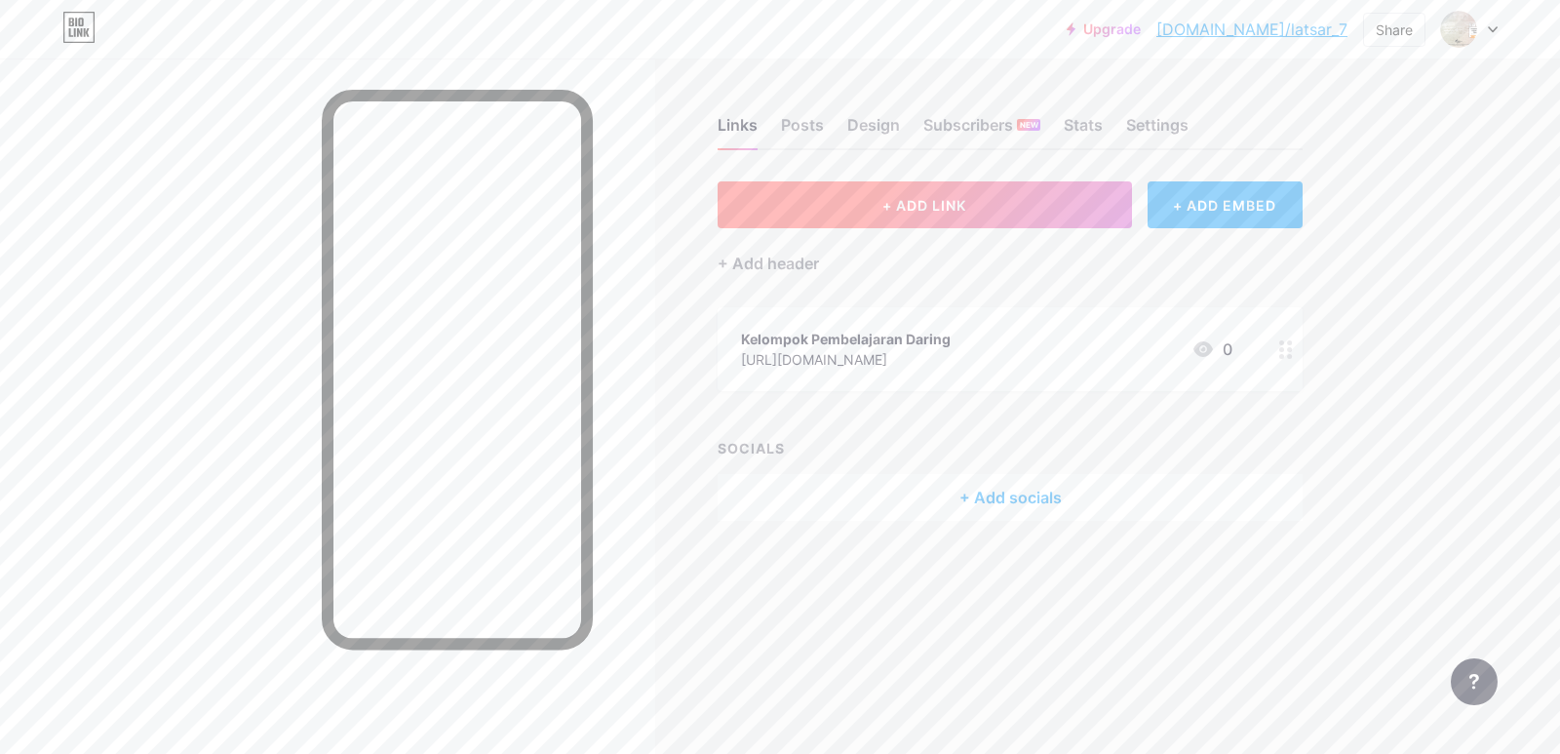
click at [857, 199] on button "+ ADD LINK" at bounding box center [924, 204] width 414 height 47
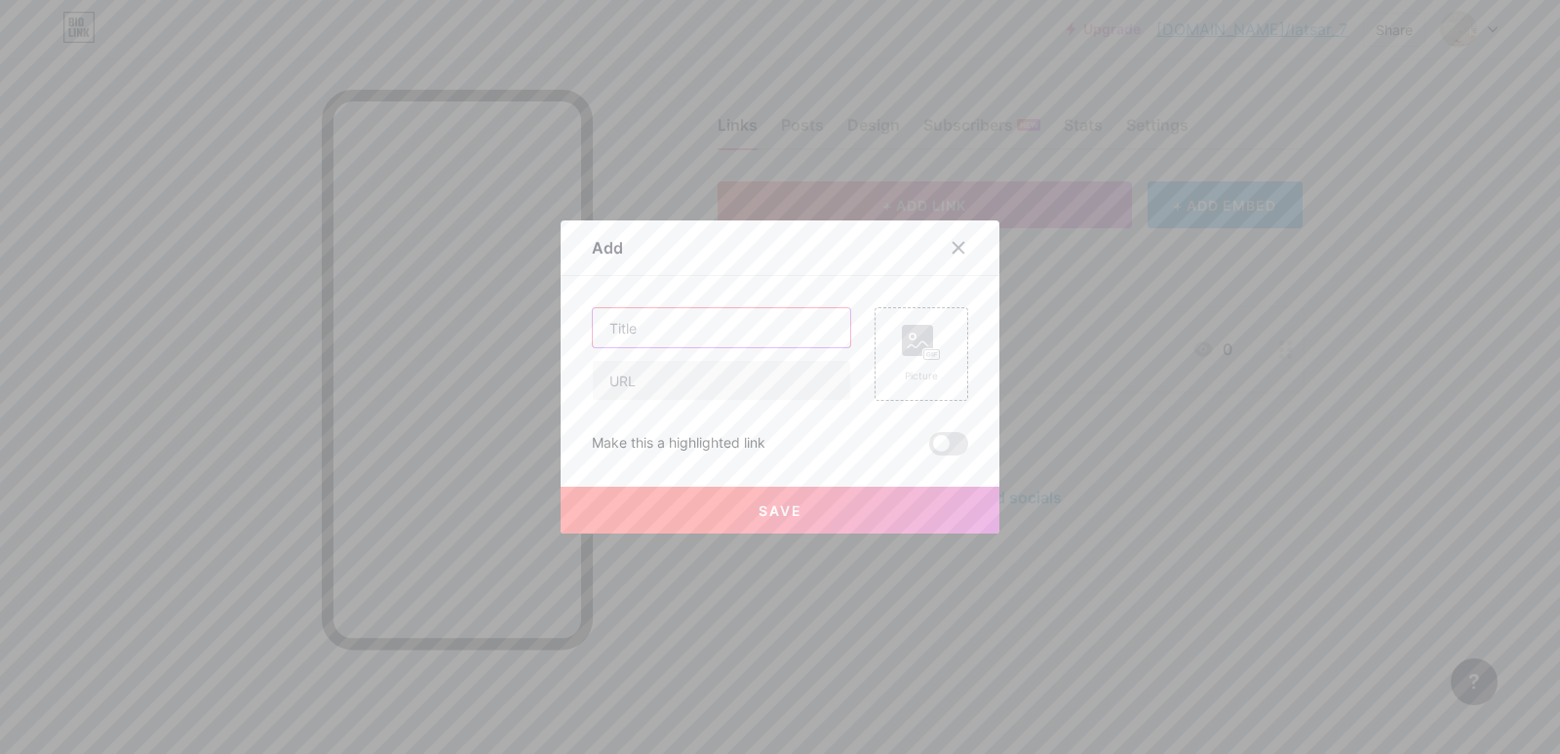
click at [667, 329] on input "text" at bounding box center [721, 327] width 257 height 39
type input "NDH (Nomor Daftar Hadir) Peserta"
click at [623, 377] on input "text" at bounding box center [721, 380] width 257 height 39
click at [611, 373] on input "text" at bounding box center [721, 380] width 257 height 39
paste input "[URL][DOMAIN_NAME]"
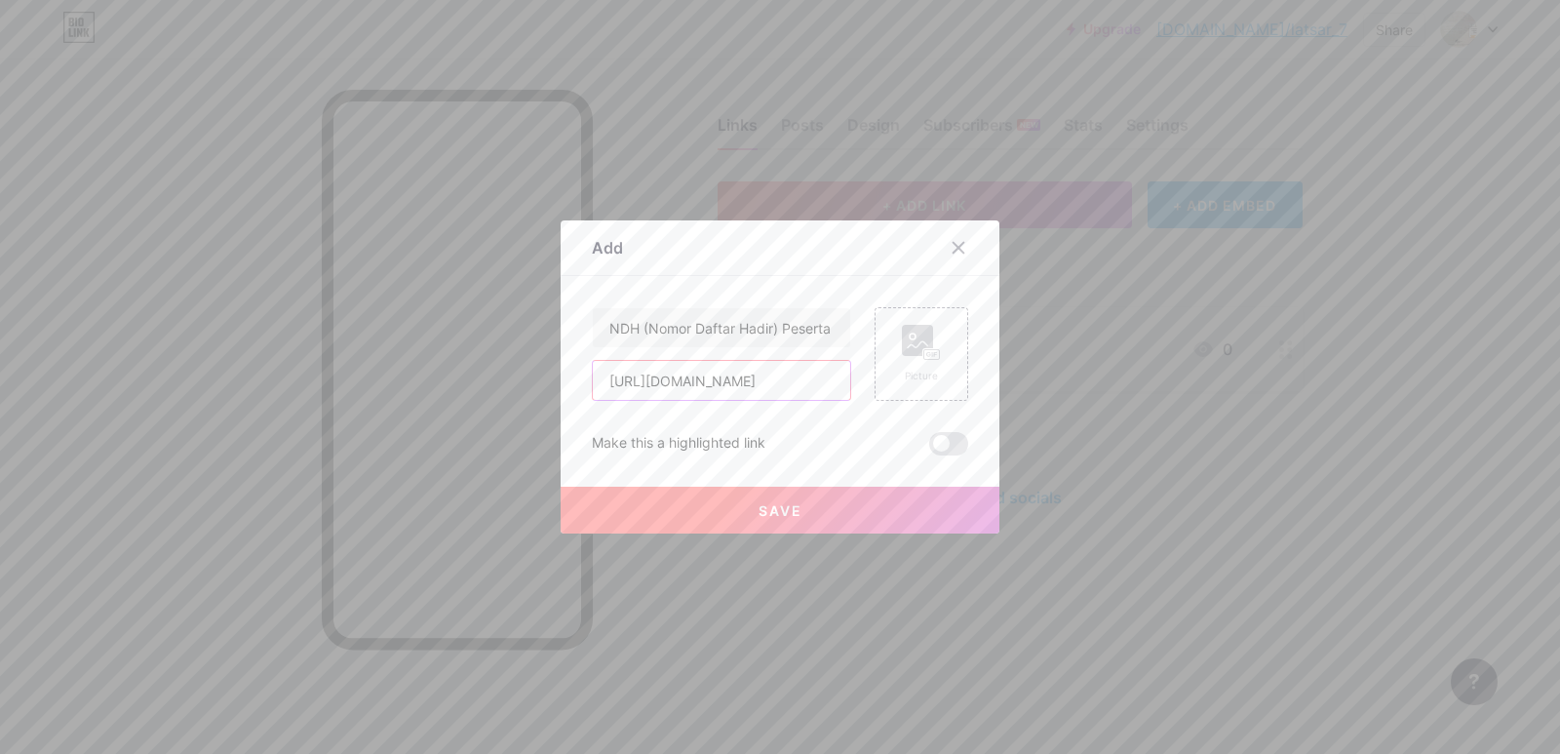
scroll to position [0, 367]
type input "[URL][DOMAIN_NAME]"
click at [767, 518] on span "Save" at bounding box center [780, 510] width 44 height 17
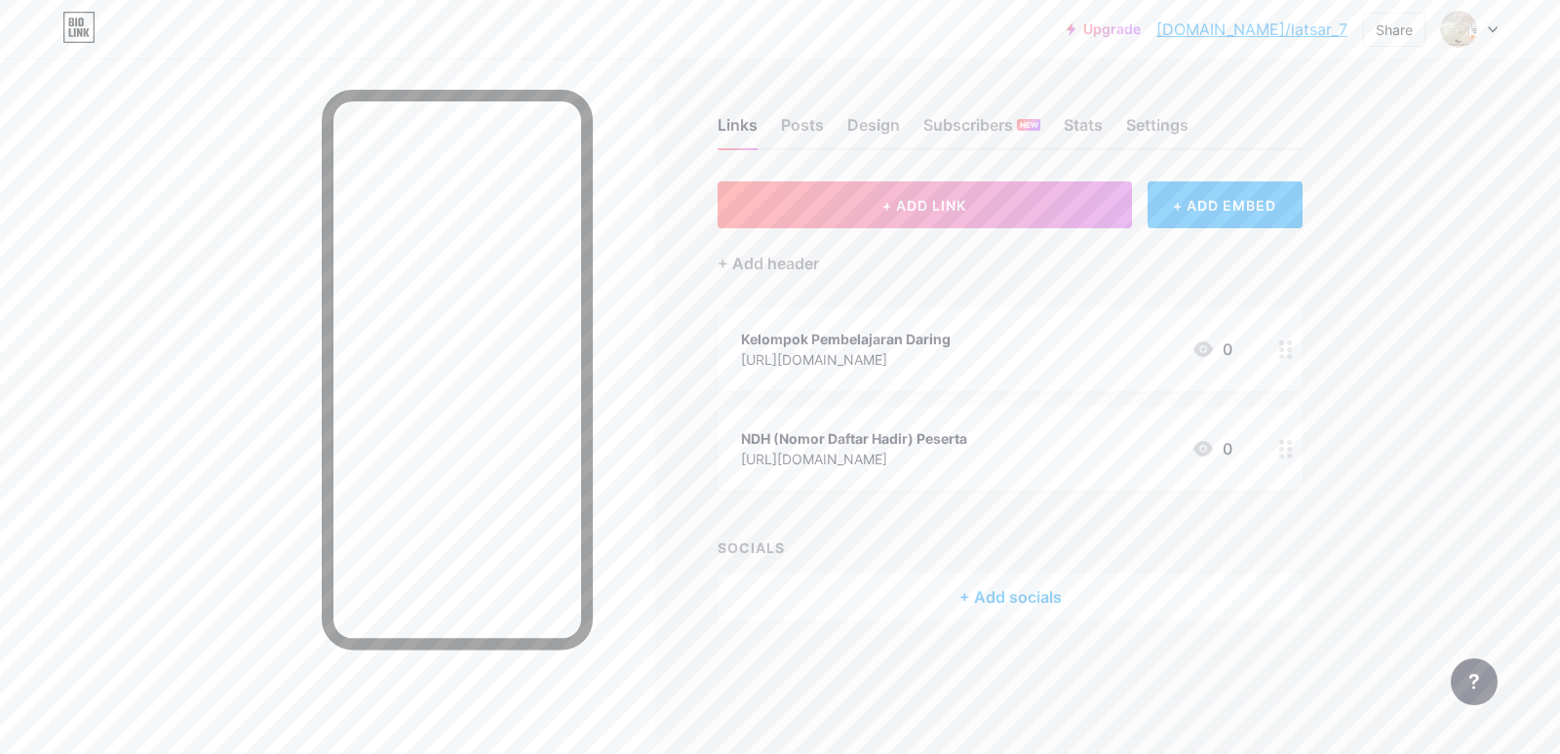
click at [1286, 28] on link "[DOMAIN_NAME]/latsar_7" at bounding box center [1251, 29] width 191 height 23
click at [1273, 28] on link "[DOMAIN_NAME]/latsar_7" at bounding box center [1251, 29] width 191 height 23
click at [1391, 26] on div "Share" at bounding box center [1394, 29] width 37 height 20
click at [1195, 97] on div "Copy link" at bounding box center [1279, 100] width 291 height 47
click at [1411, 293] on div "Upgrade [DOMAIN_NAME]/latsar... [DOMAIN_NAME]/latsar_7 Share Copy link [URL][DO…" at bounding box center [780, 377] width 1560 height 754
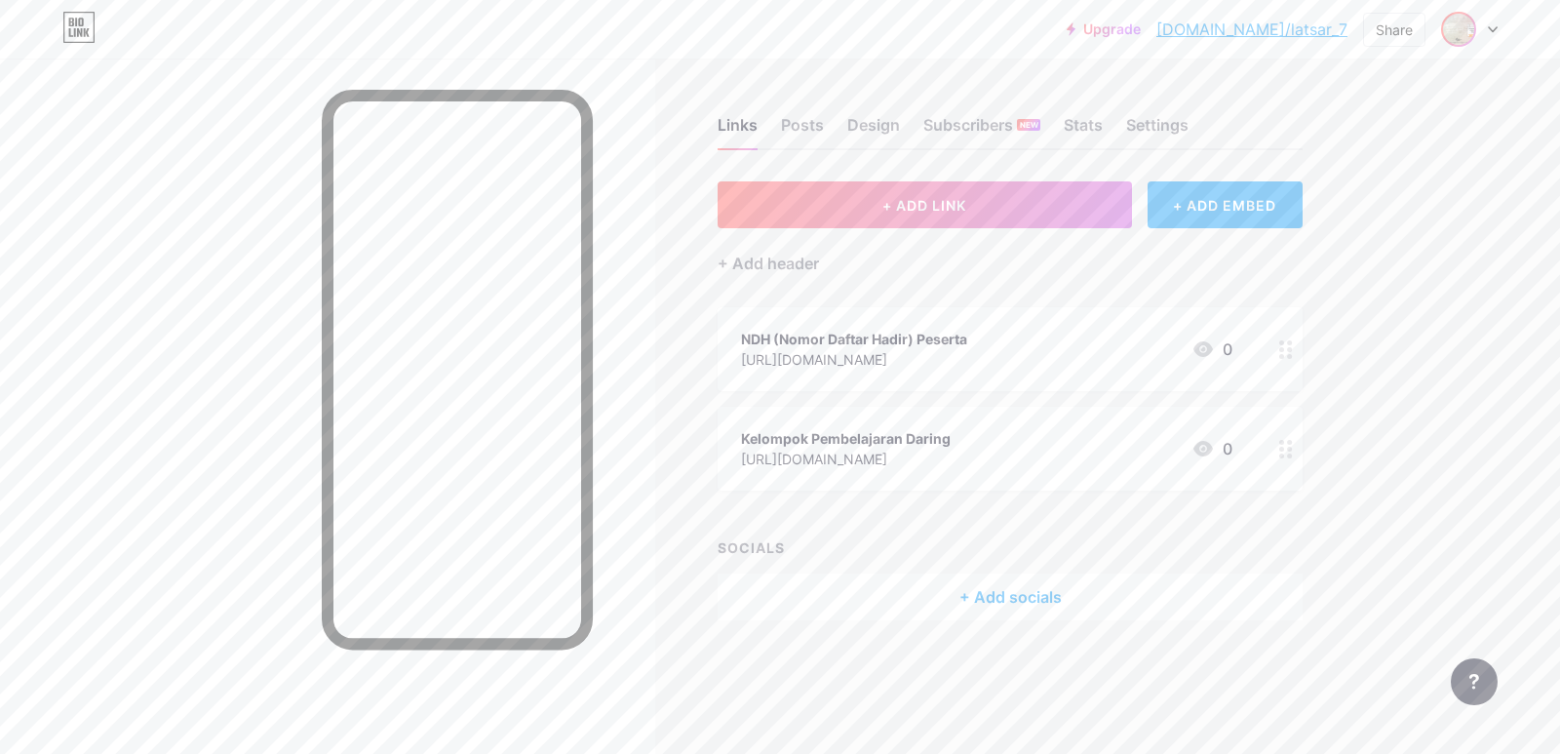
click at [1455, 29] on img at bounding box center [1458, 29] width 31 height 31
click at [1363, 116] on div "Latsar_VII" at bounding box center [1383, 117] width 145 height 16
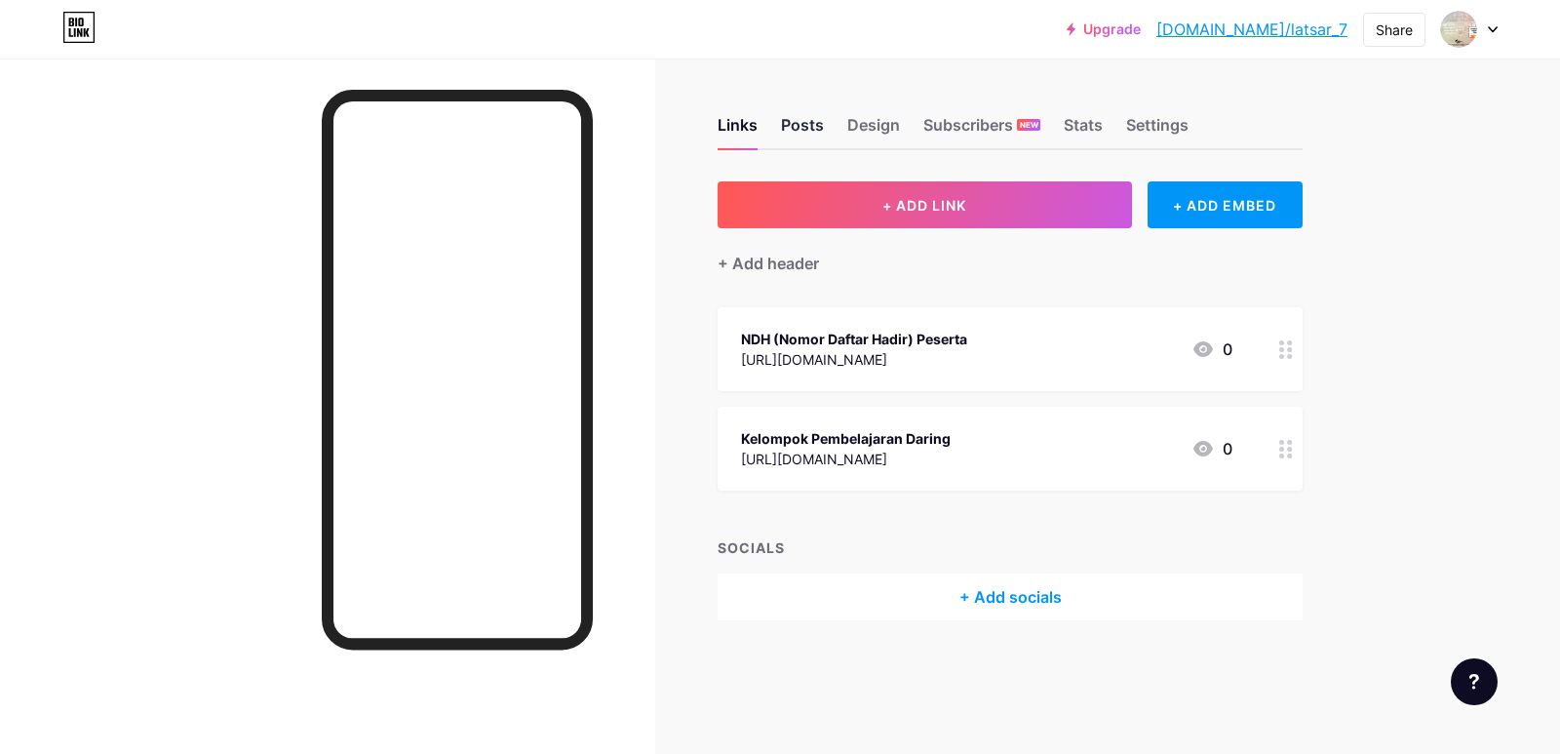
click at [812, 127] on div "Posts" at bounding box center [802, 130] width 43 height 35
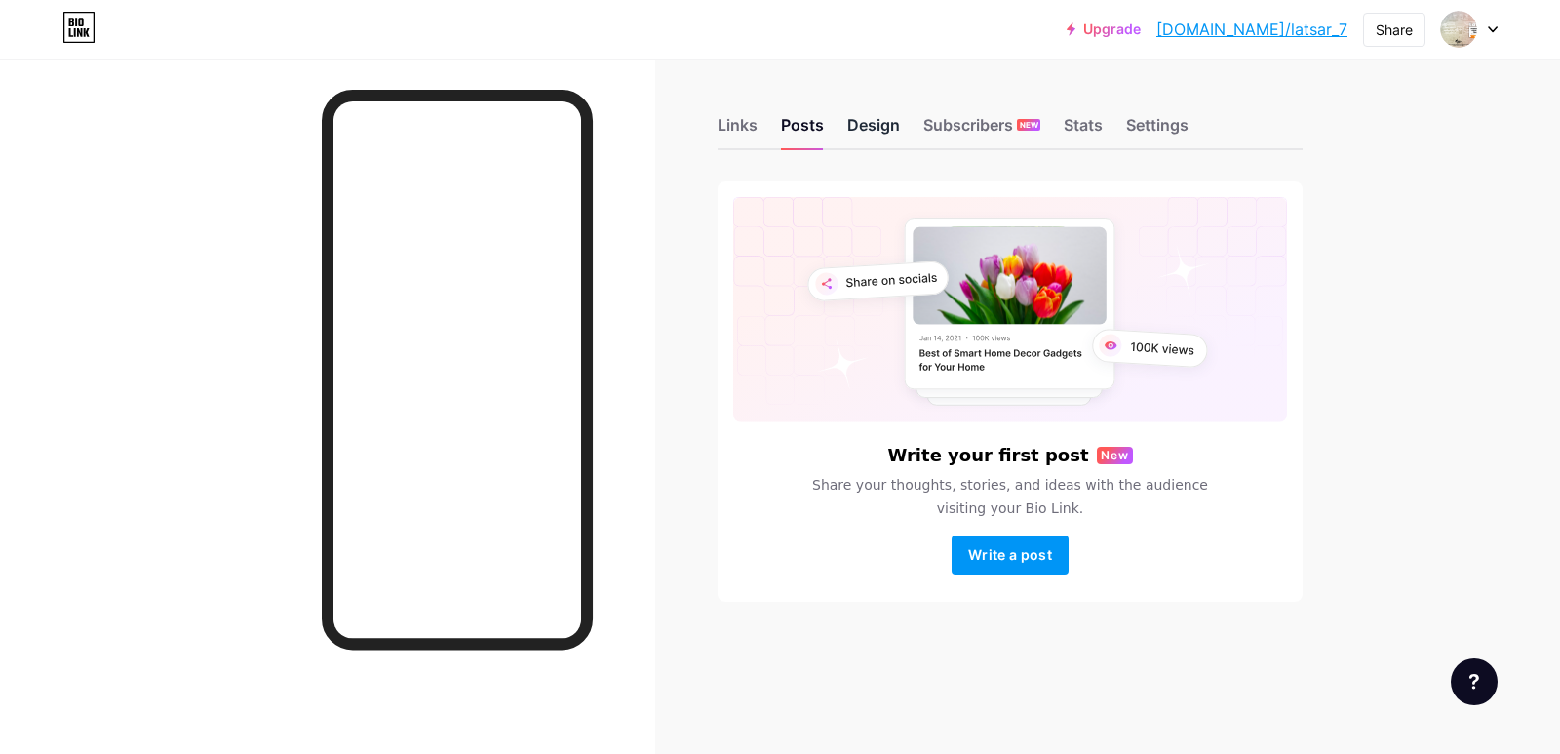
click at [866, 118] on div "Design" at bounding box center [873, 130] width 53 height 35
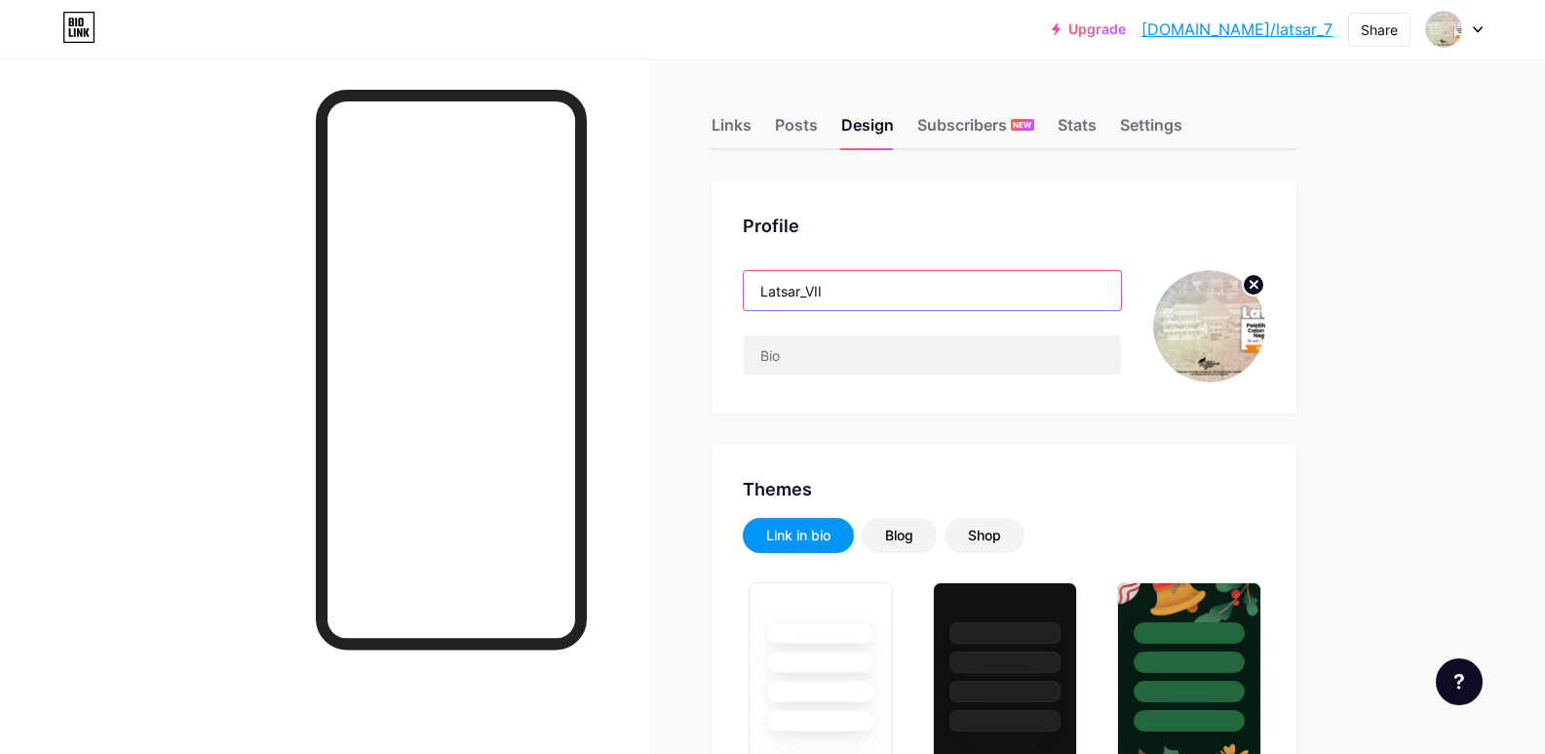
click at [837, 290] on input "Latsar_VII" at bounding box center [932, 290] width 377 height 39
click at [1364, 31] on div "Share" at bounding box center [1379, 29] width 37 height 20
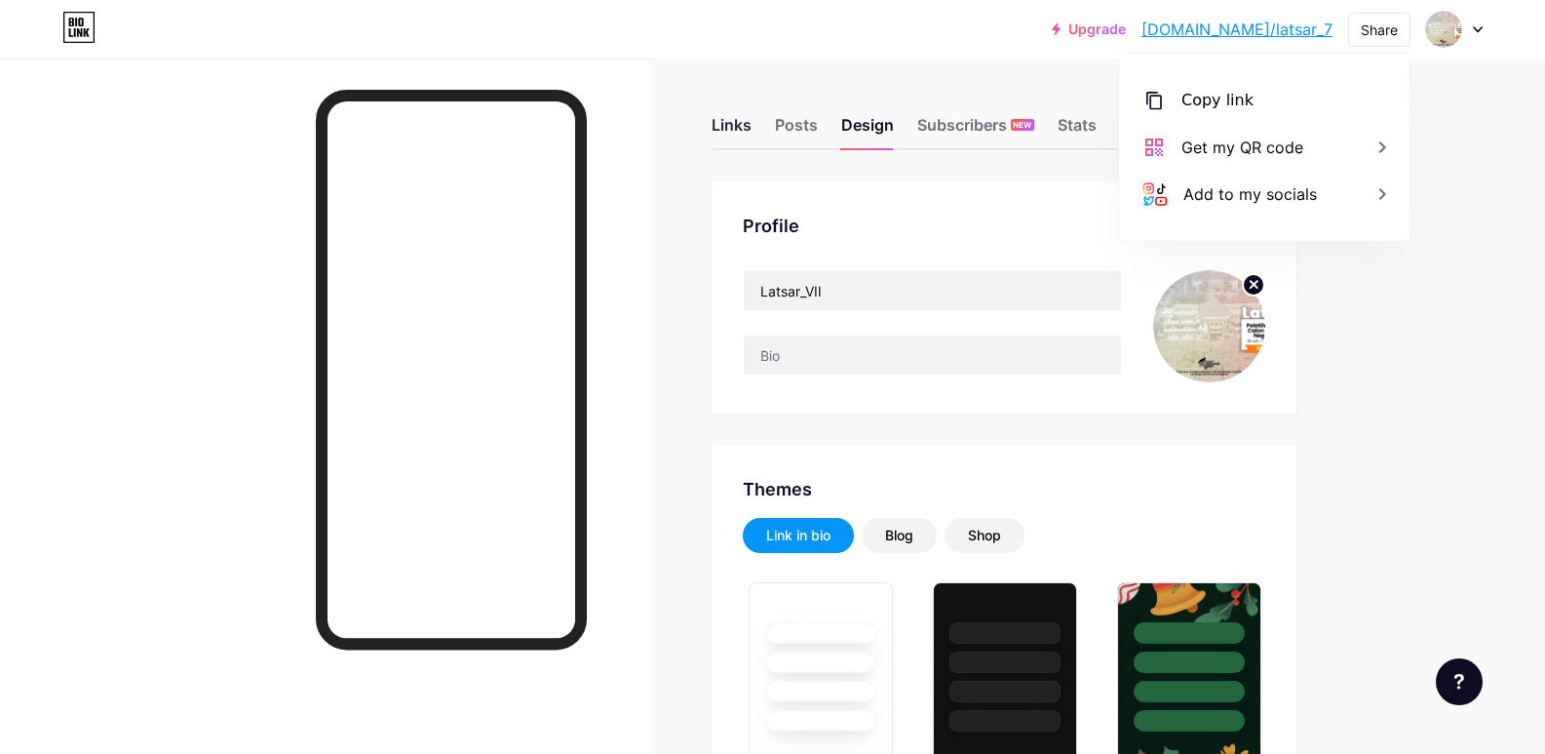
click at [737, 123] on div "Links" at bounding box center [732, 130] width 40 height 35
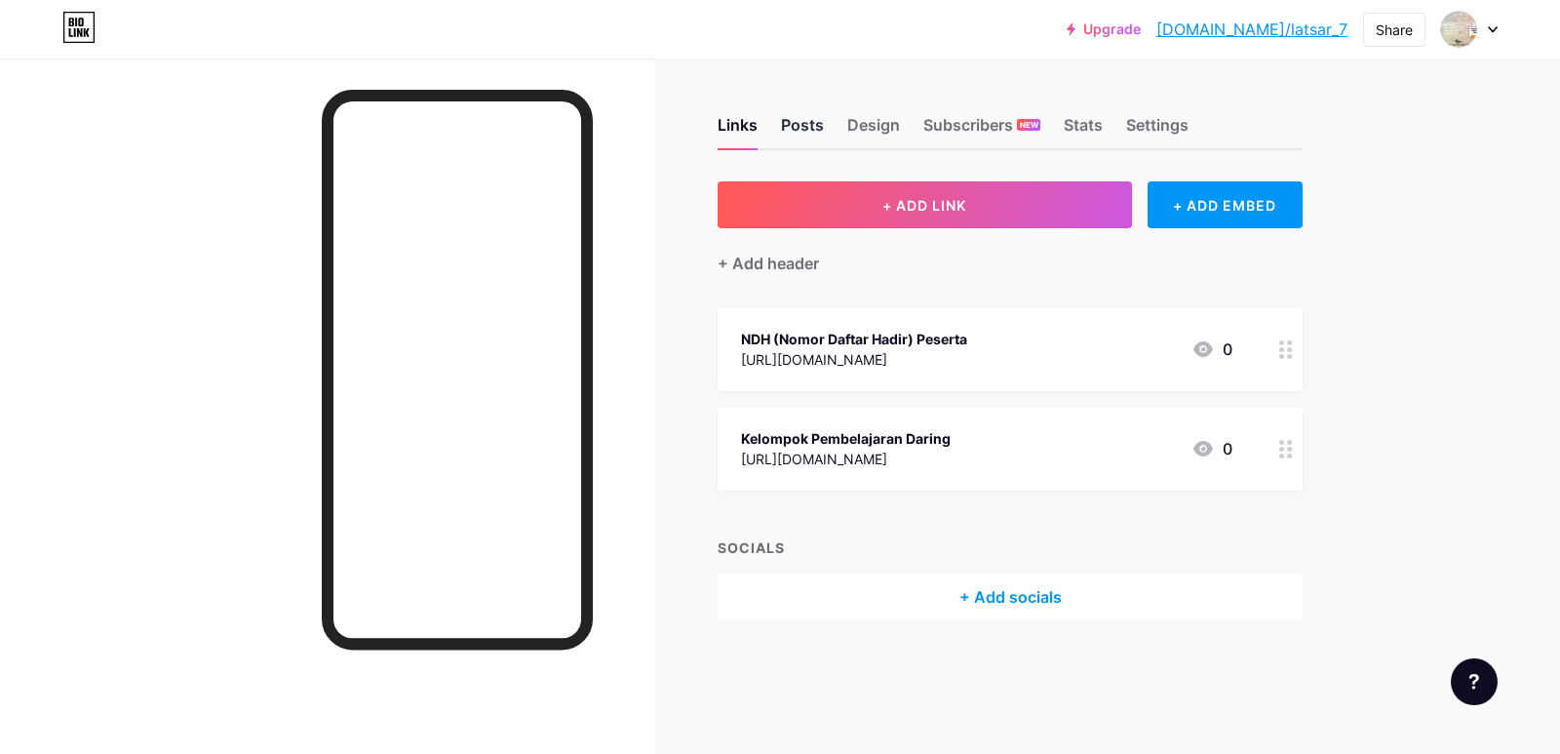
click at [793, 121] on div "Posts" at bounding box center [802, 130] width 43 height 35
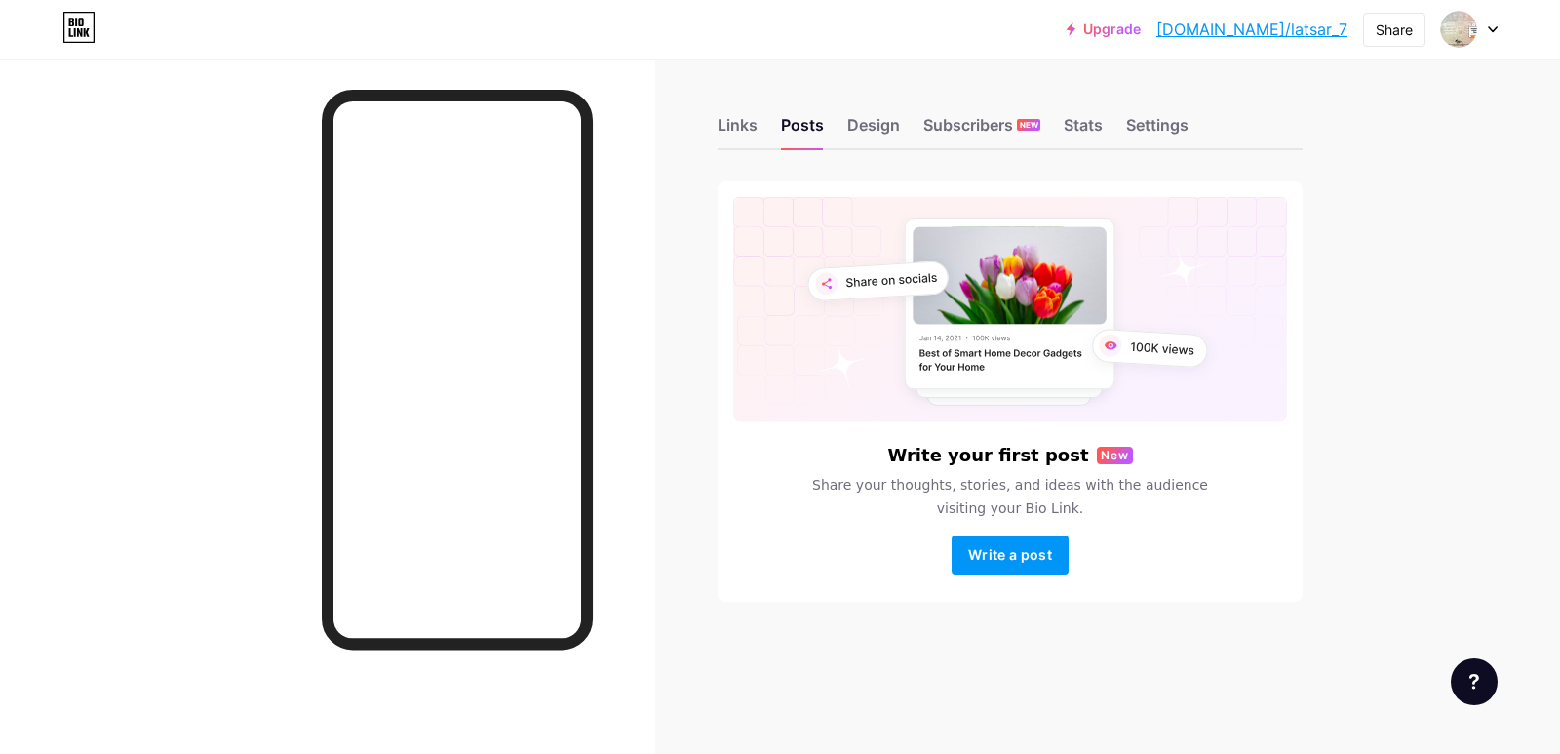
click at [78, 19] on icon at bounding box center [78, 27] width 33 height 31
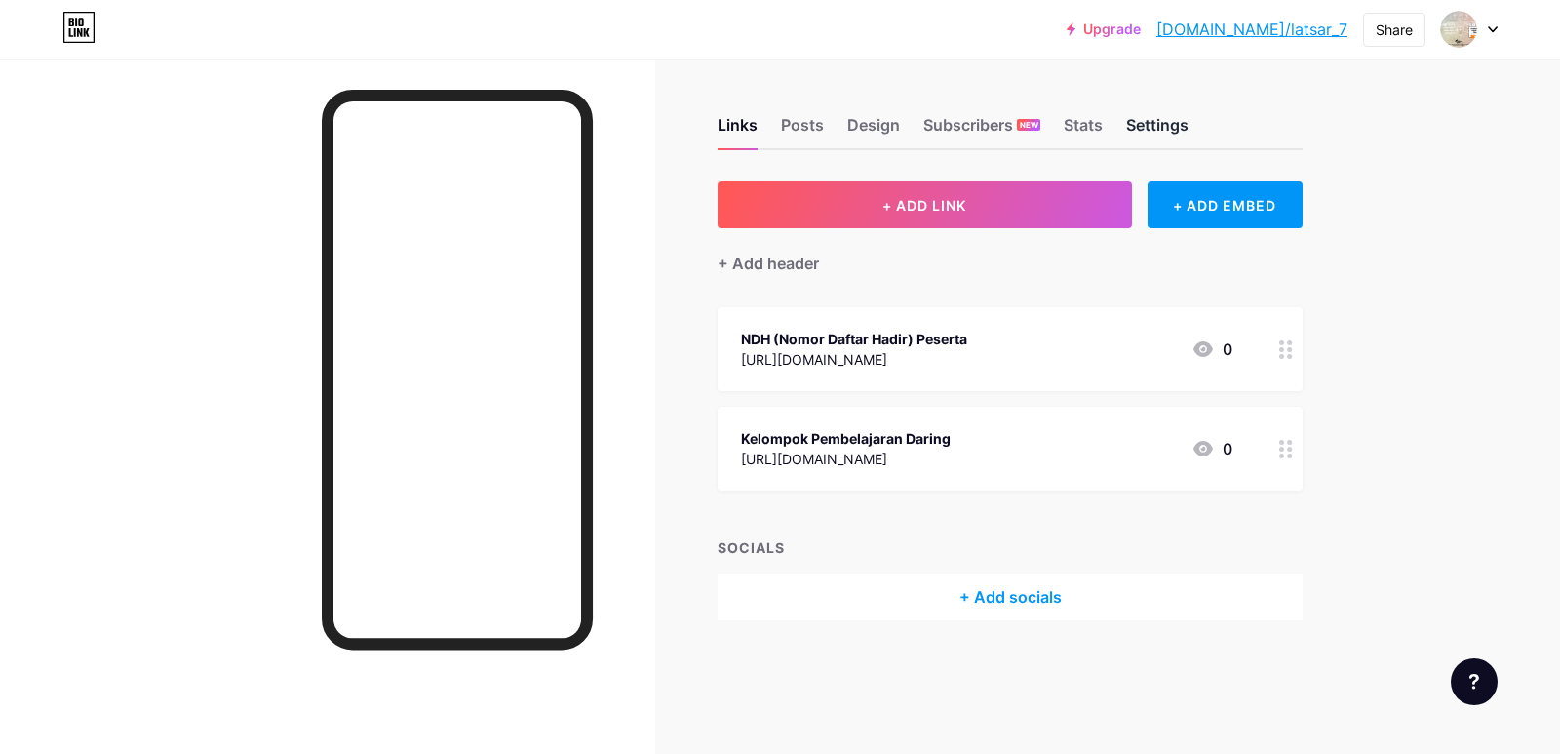
click at [1143, 123] on div "Settings" at bounding box center [1157, 130] width 62 height 35
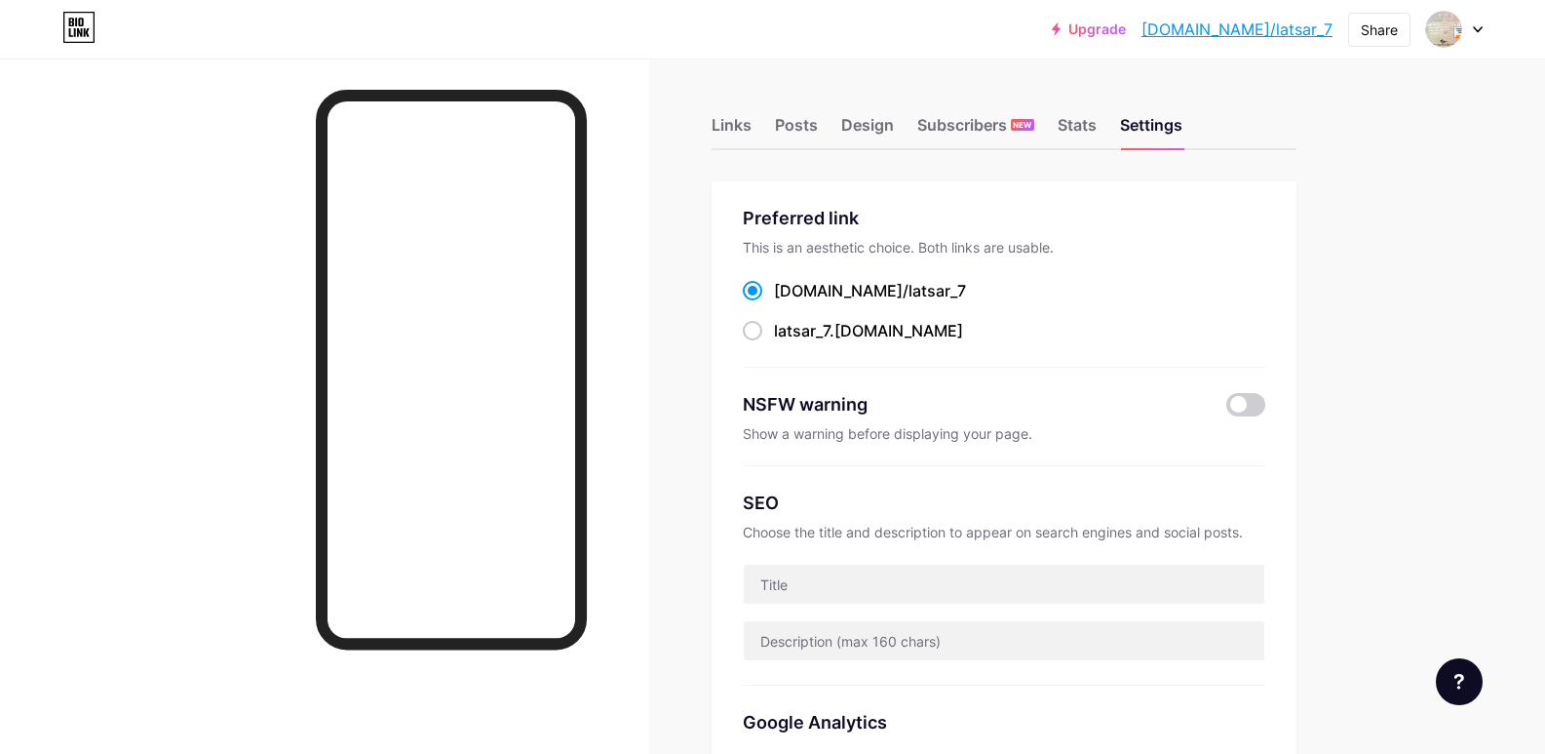
click at [898, 286] on div "bio.link/ latsar_7" at bounding box center [1004, 291] width 523 height 24
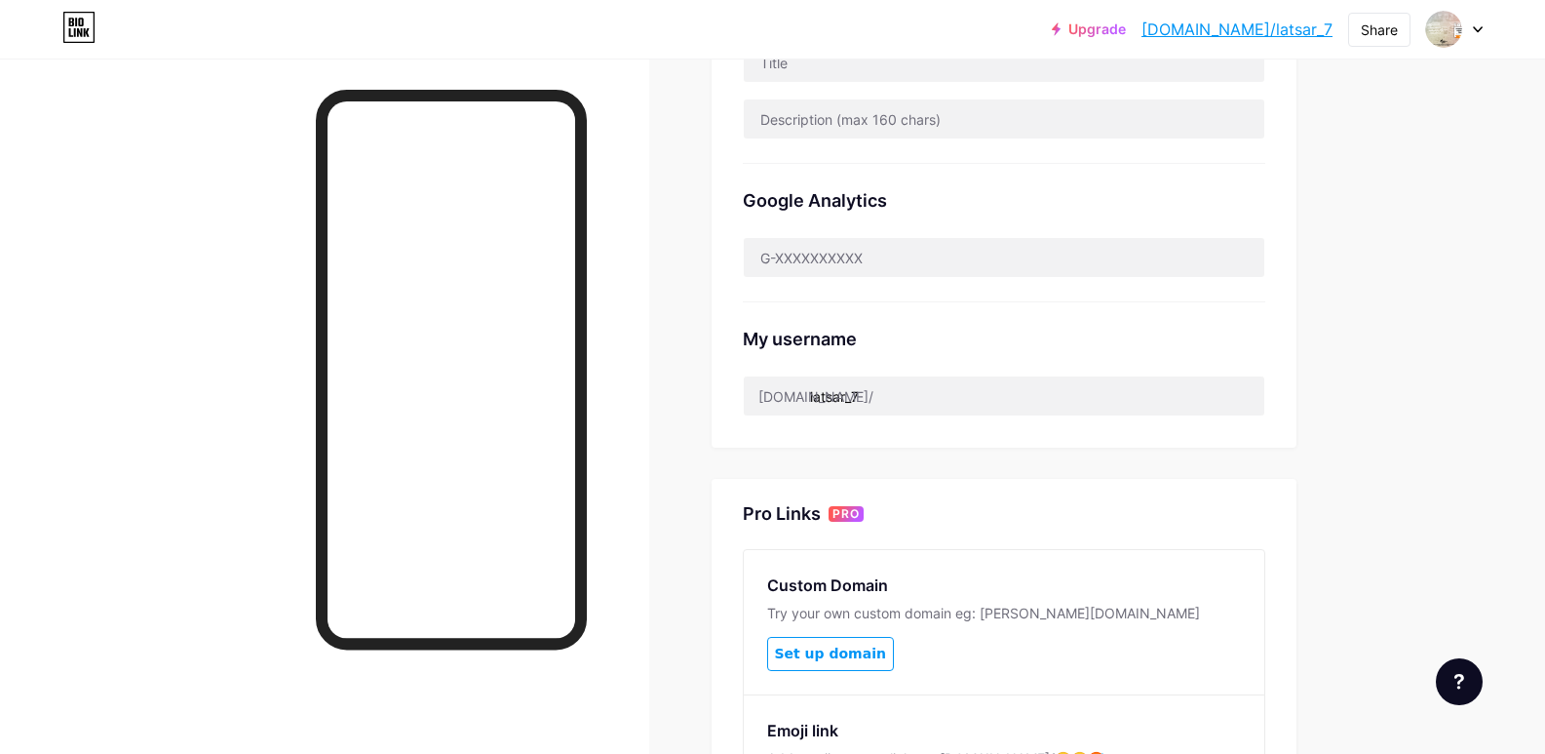
scroll to position [528, 0]
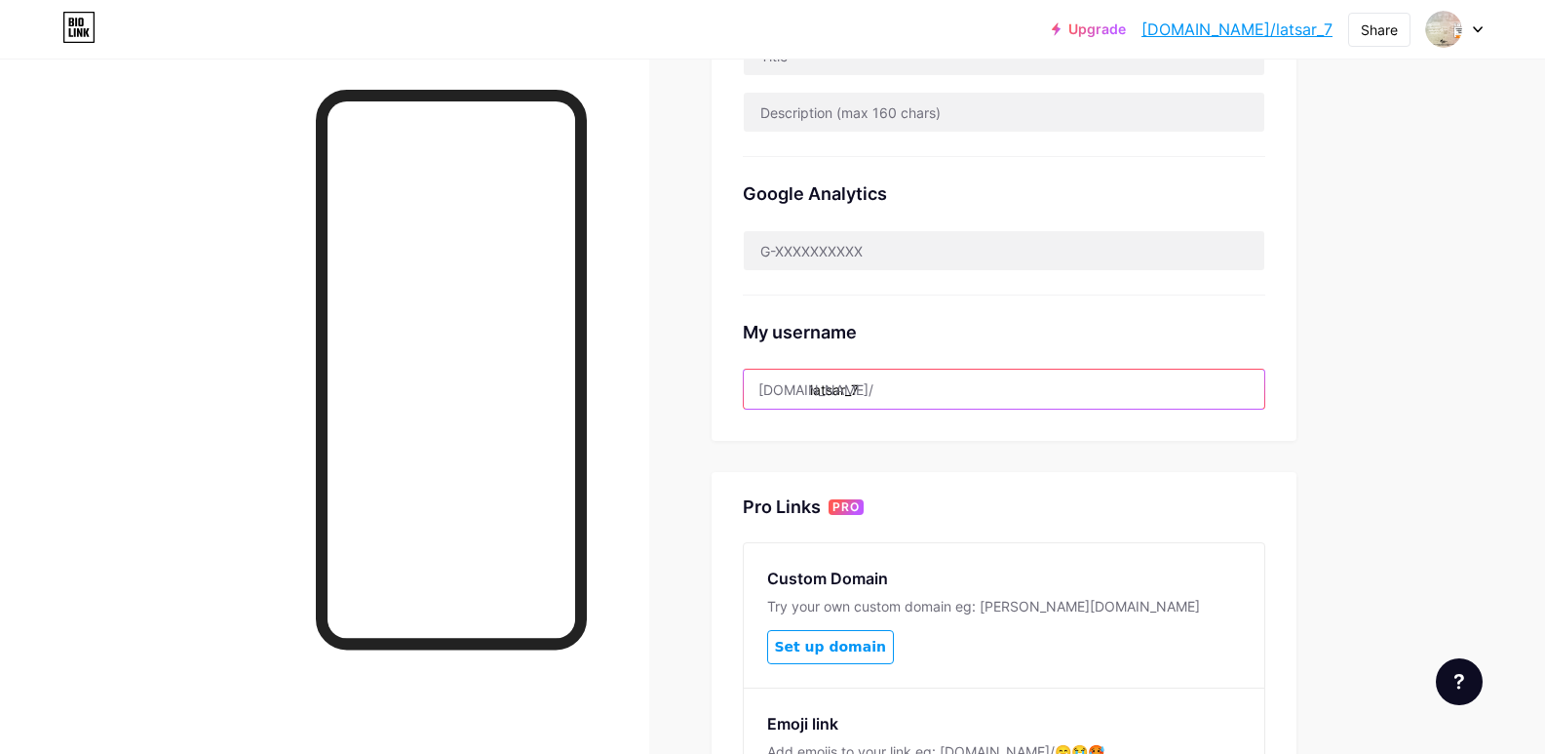
click at [870, 384] on input "latsar_7" at bounding box center [1004, 388] width 521 height 39
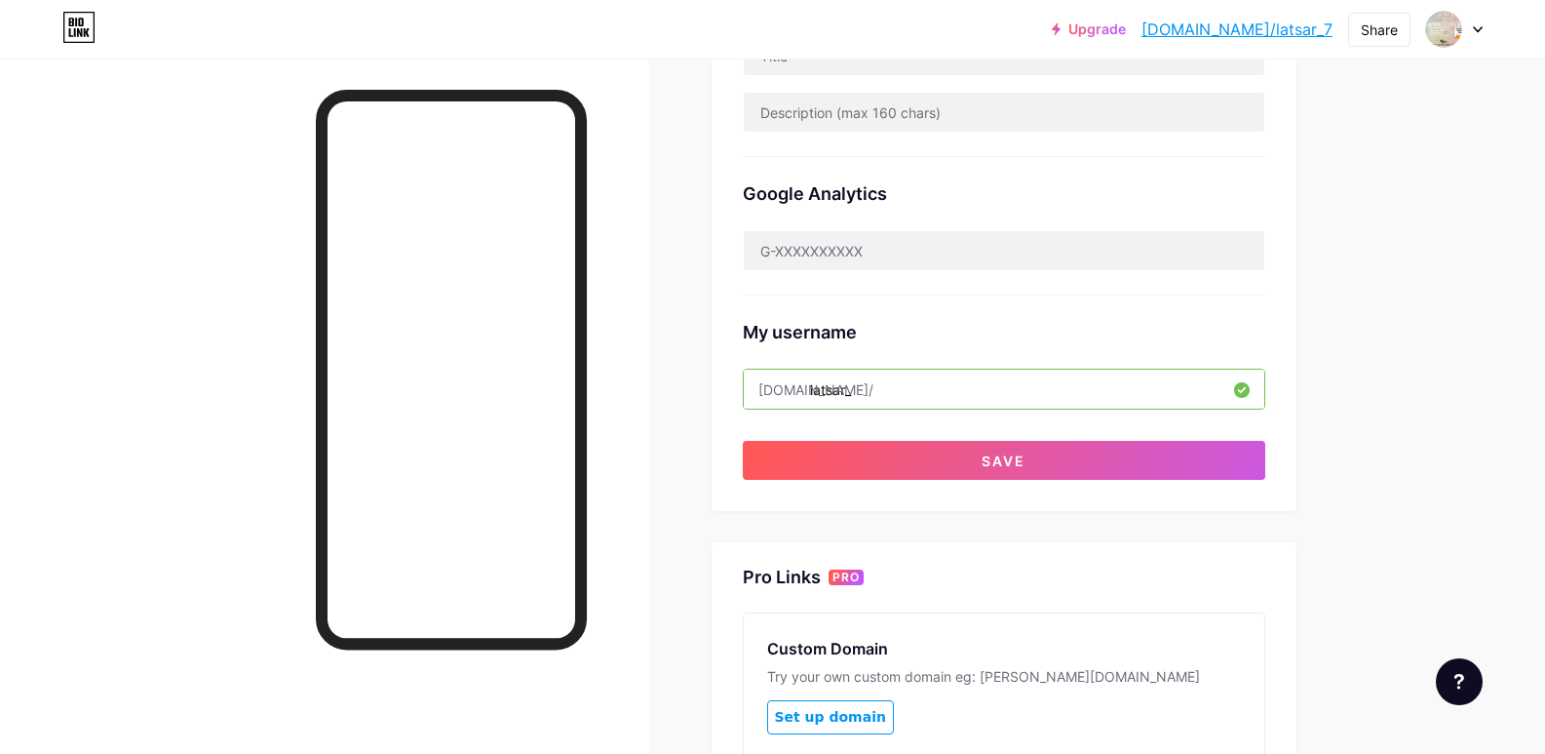
type input "latsar_7"
click at [976, 316] on div "My username bio.link/ latsar_7" at bounding box center [1004, 352] width 523 height 114
